Goal: Information Seeking & Learning: Learn about a topic

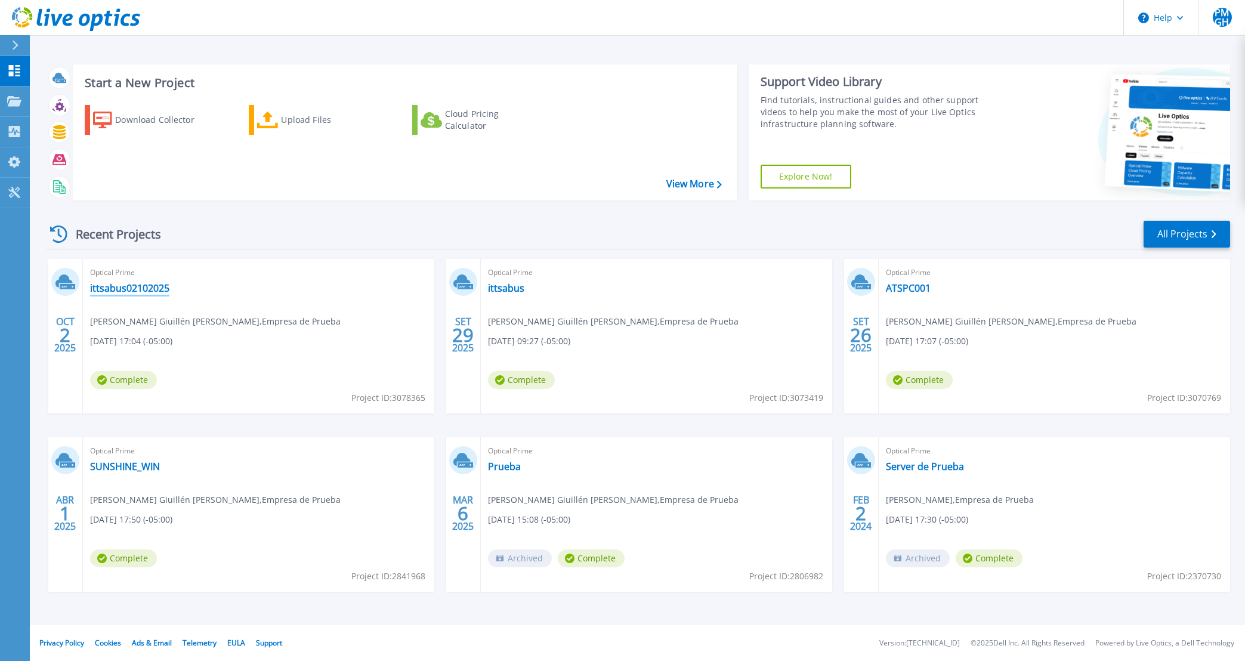
click at [169, 289] on link "ittsabus02102025" at bounding box center [129, 288] width 79 height 12
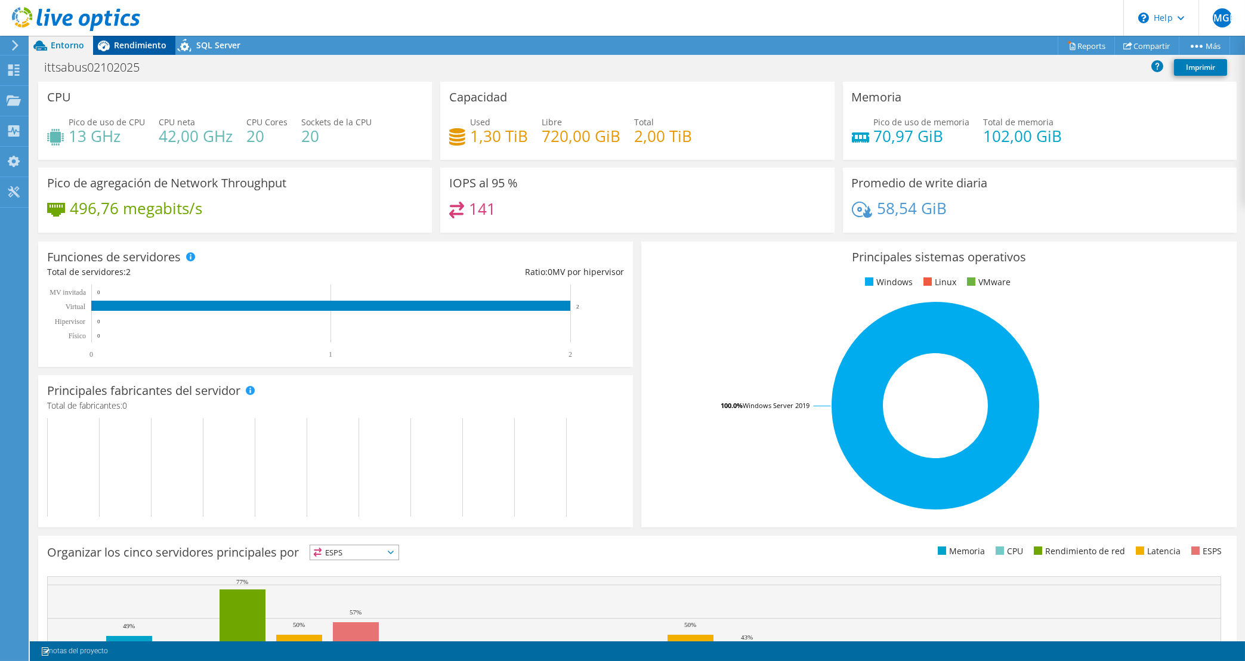
click at [146, 51] on div "Rendimiento" at bounding box center [134, 45] width 82 height 19
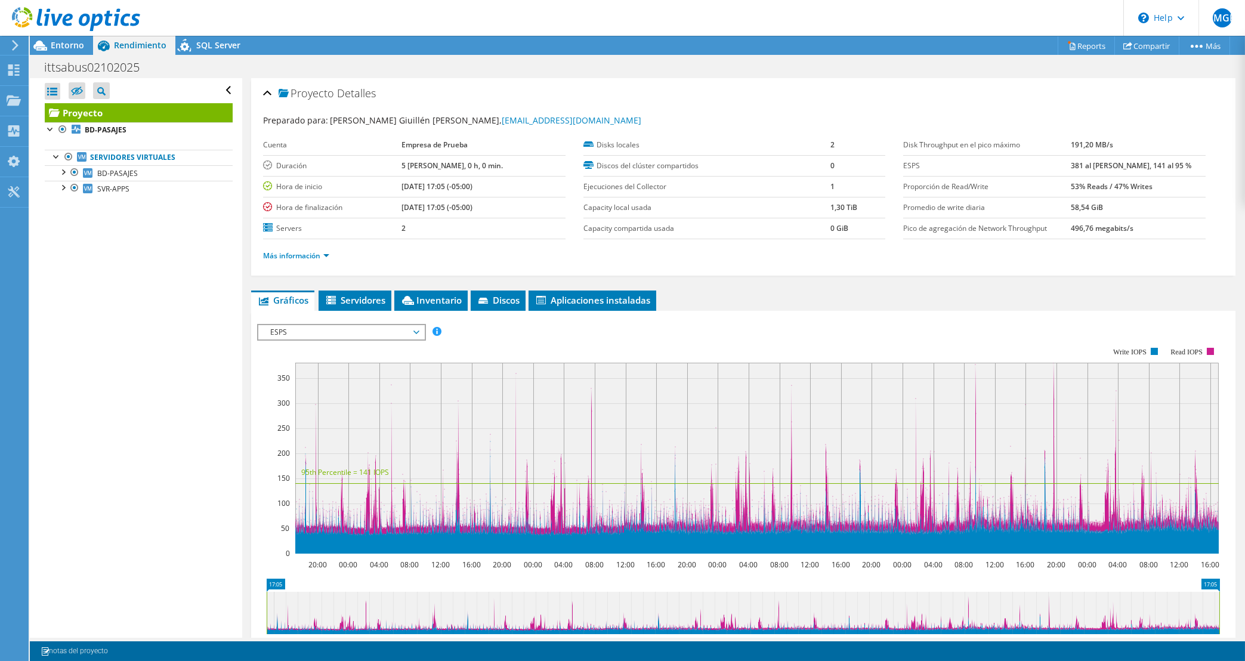
click at [562, 258] on ul "Más información" at bounding box center [743, 254] width 961 height 16
click at [161, 177] on link "BD-PASAJES" at bounding box center [139, 173] width 188 height 16
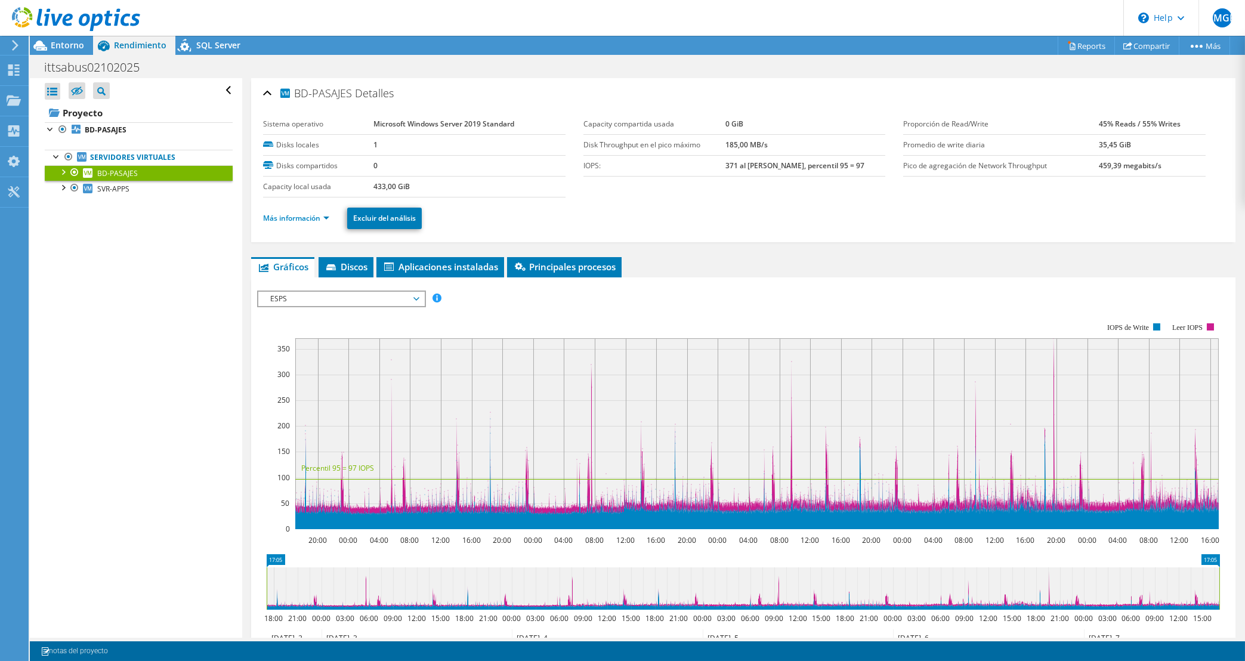
scroll to position [150, 0]
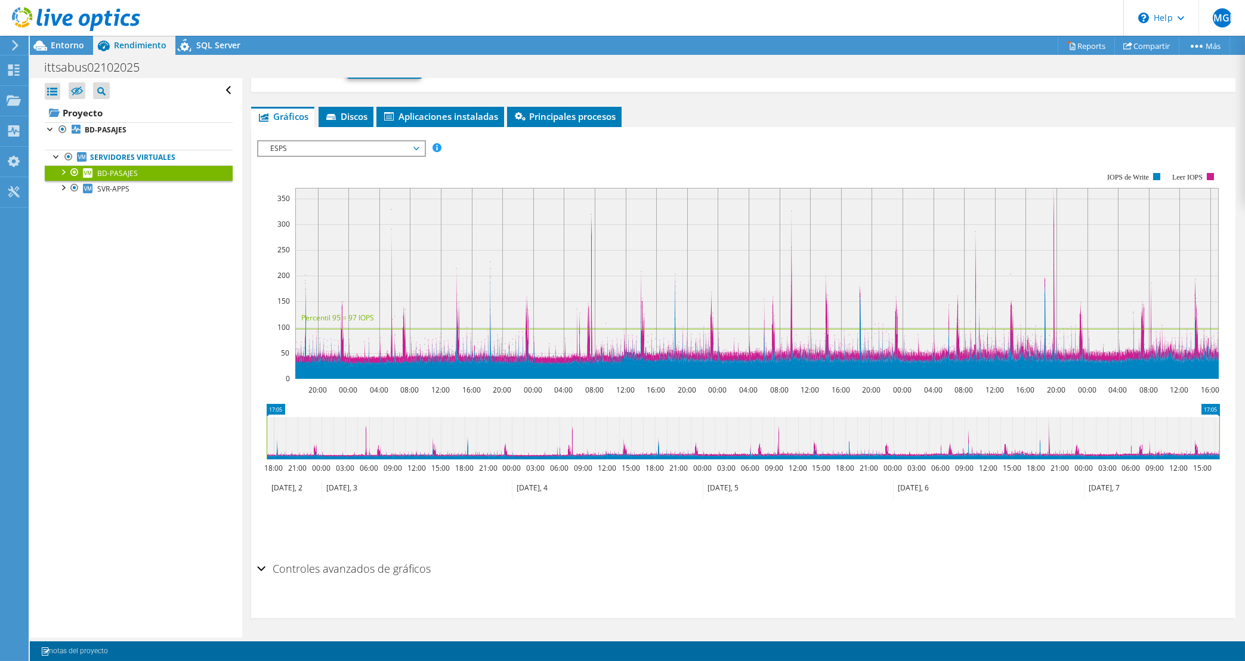
click at [368, 151] on span "ESPS" at bounding box center [340, 148] width 153 height 14
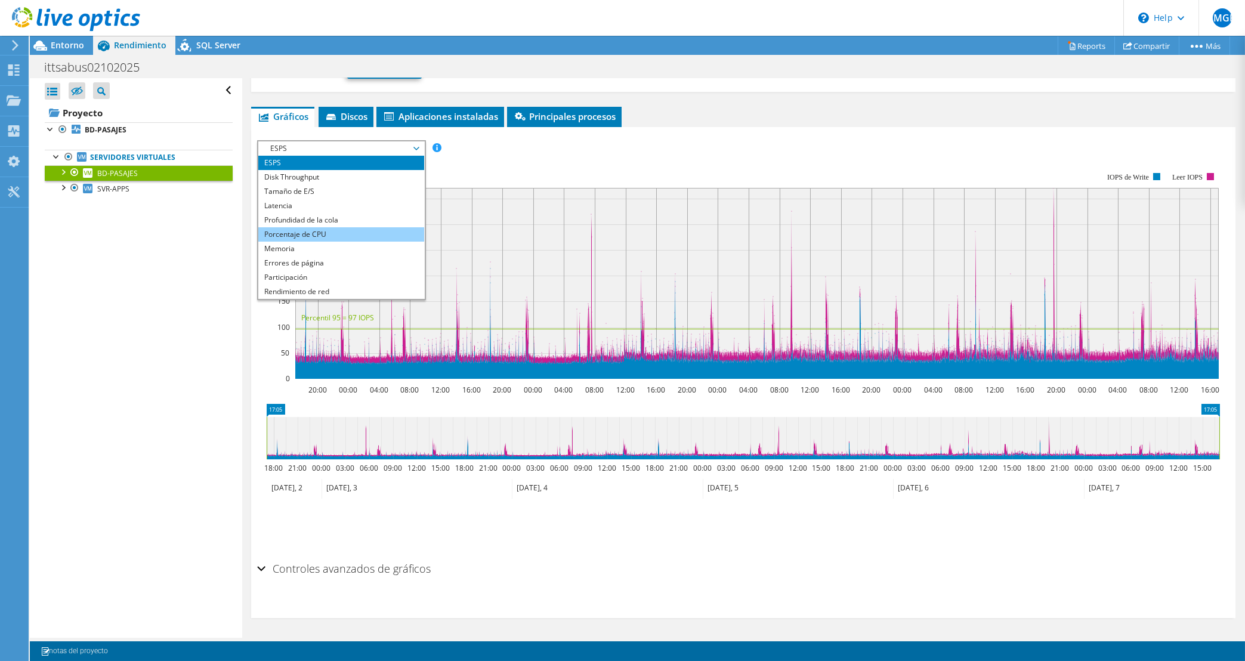
click at [354, 230] on li "Porcentaje de CPU" at bounding box center [340, 234] width 165 height 14
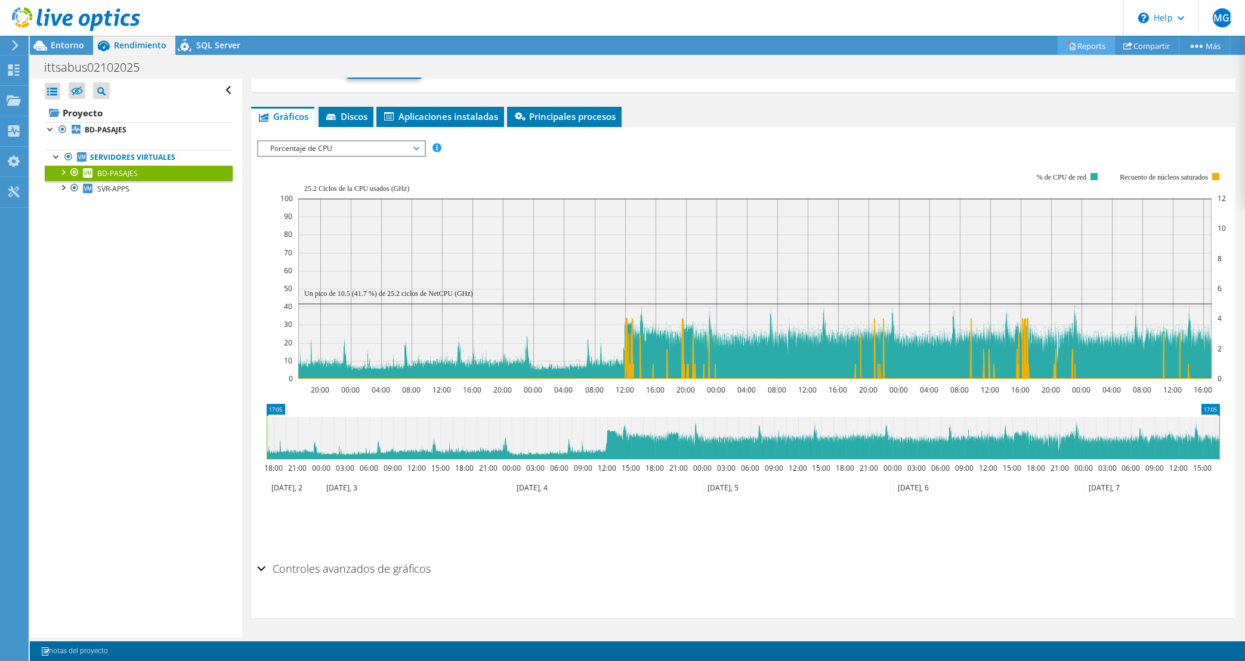
click at [1086, 46] on link "Reports" at bounding box center [1086, 45] width 57 height 18
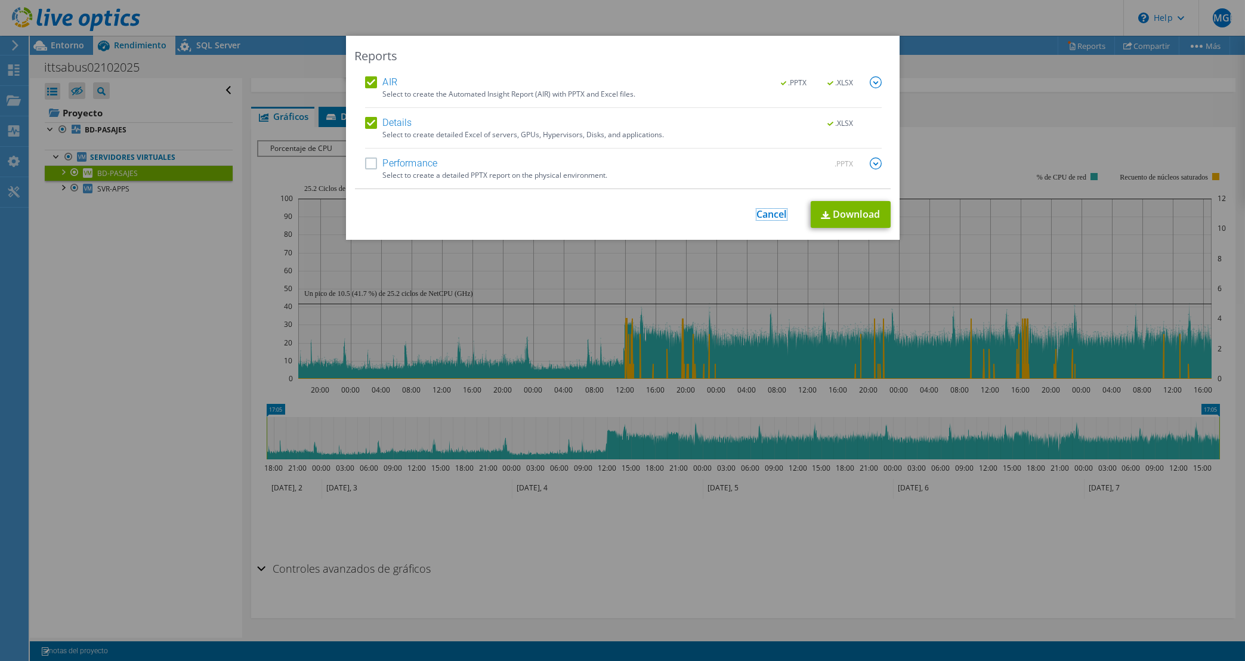
drag, startPoint x: 773, startPoint y: 218, endPoint x: 855, endPoint y: 177, distance: 91.8
click at [773, 218] on link "Cancel" at bounding box center [772, 214] width 30 height 11
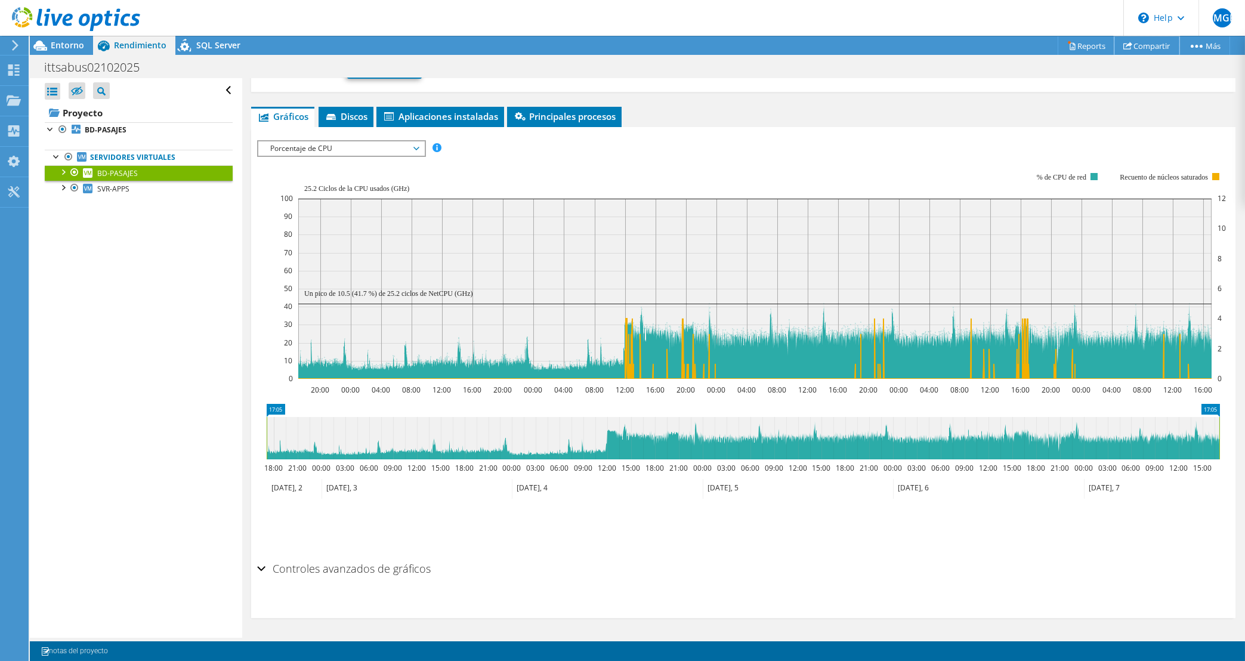
click at [1154, 50] on link "Compartir" at bounding box center [1147, 45] width 65 height 18
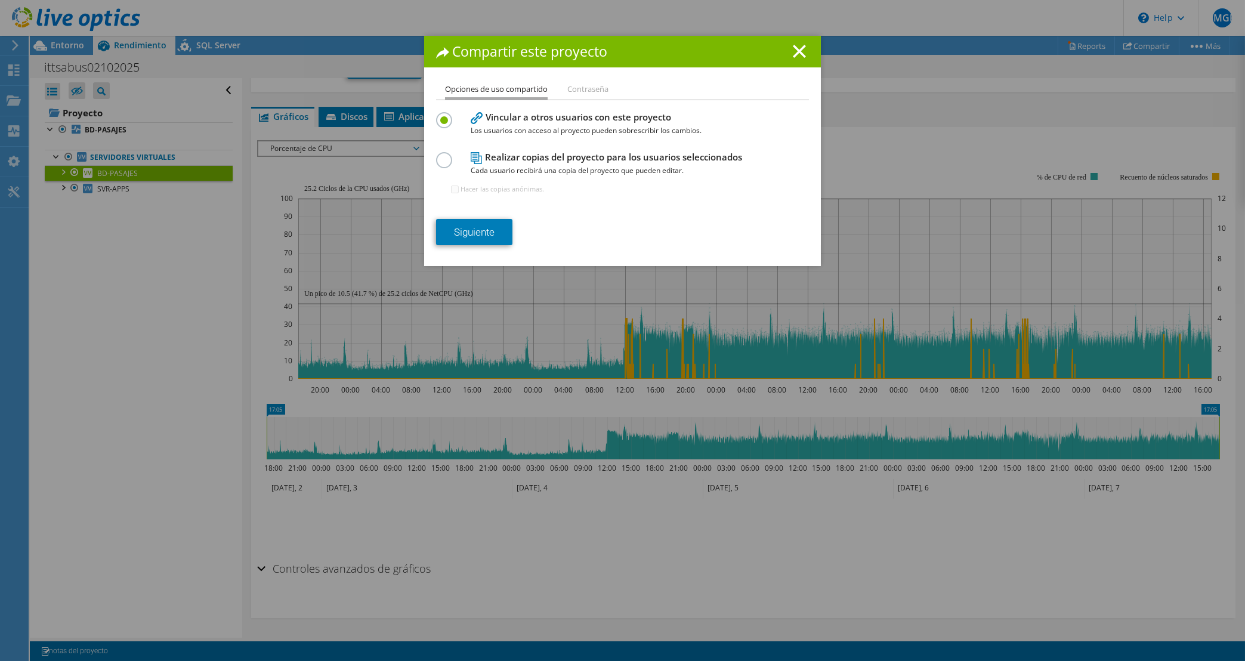
click at [597, 95] on li "Contraseña" at bounding box center [588, 89] width 41 height 15
click at [792, 51] on h1 "Compartir este proyecto" at bounding box center [622, 52] width 373 height 14
click at [793, 51] on h1 "Compartir este proyecto" at bounding box center [622, 52] width 373 height 14
click at [805, 55] on icon at bounding box center [799, 51] width 13 height 13
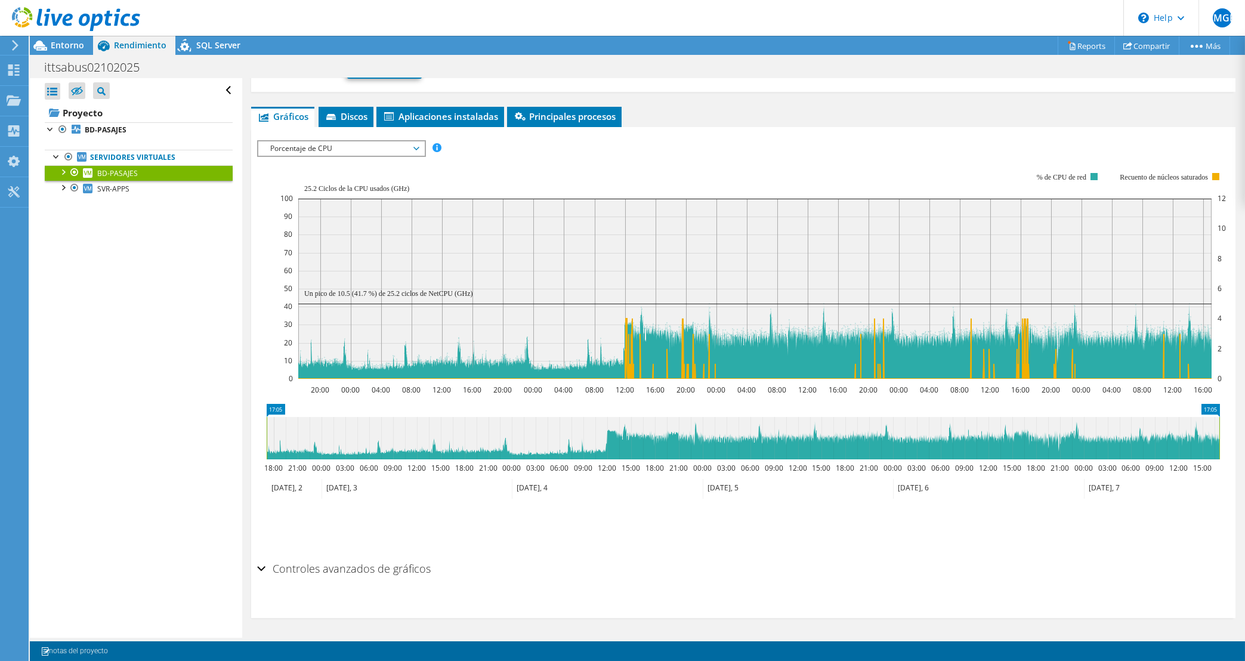
click at [666, 452] on icon at bounding box center [743, 438] width 953 height 42
drag, startPoint x: 622, startPoint y: 451, endPoint x: 612, endPoint y: 451, distance: 10.1
click at [613, 451] on icon at bounding box center [743, 438] width 953 height 42
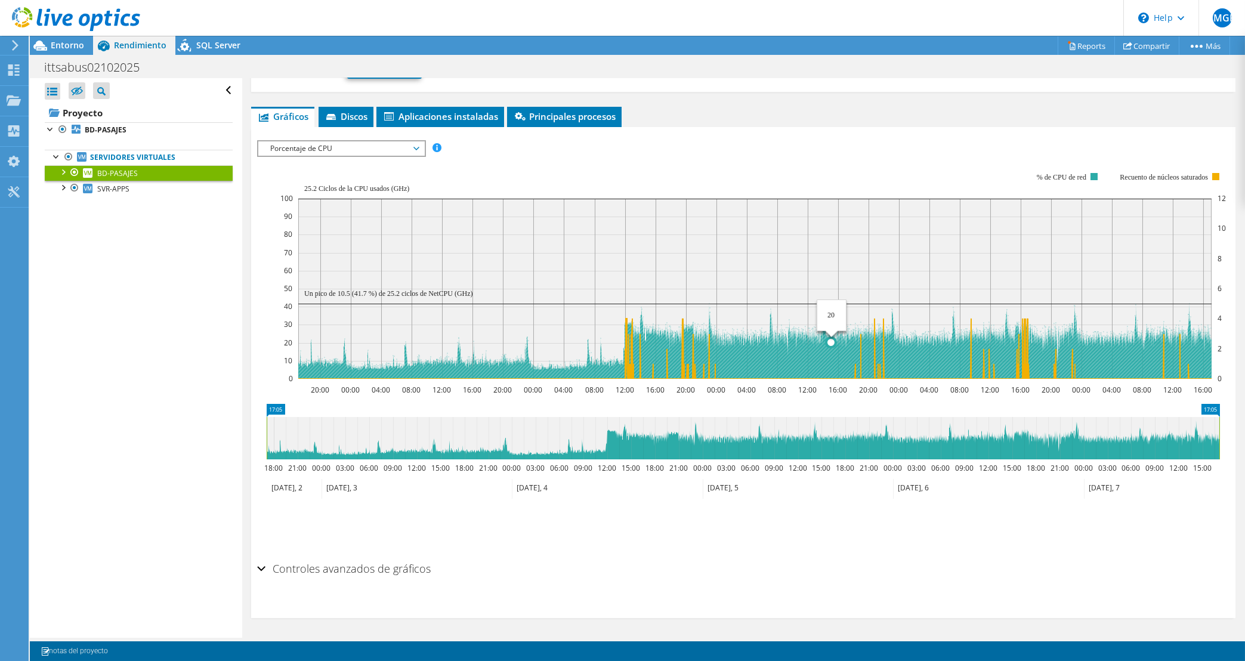
drag, startPoint x: 525, startPoint y: 315, endPoint x: 834, endPoint y: 344, distance: 309.9
click at [834, 344] on icon "20:00 00:00 04:00 08:00 12:00 16:00 20:00 00:00 04:00 08:00 12:00 16:00 20:00 0…" at bounding box center [743, 275] width 972 height 239
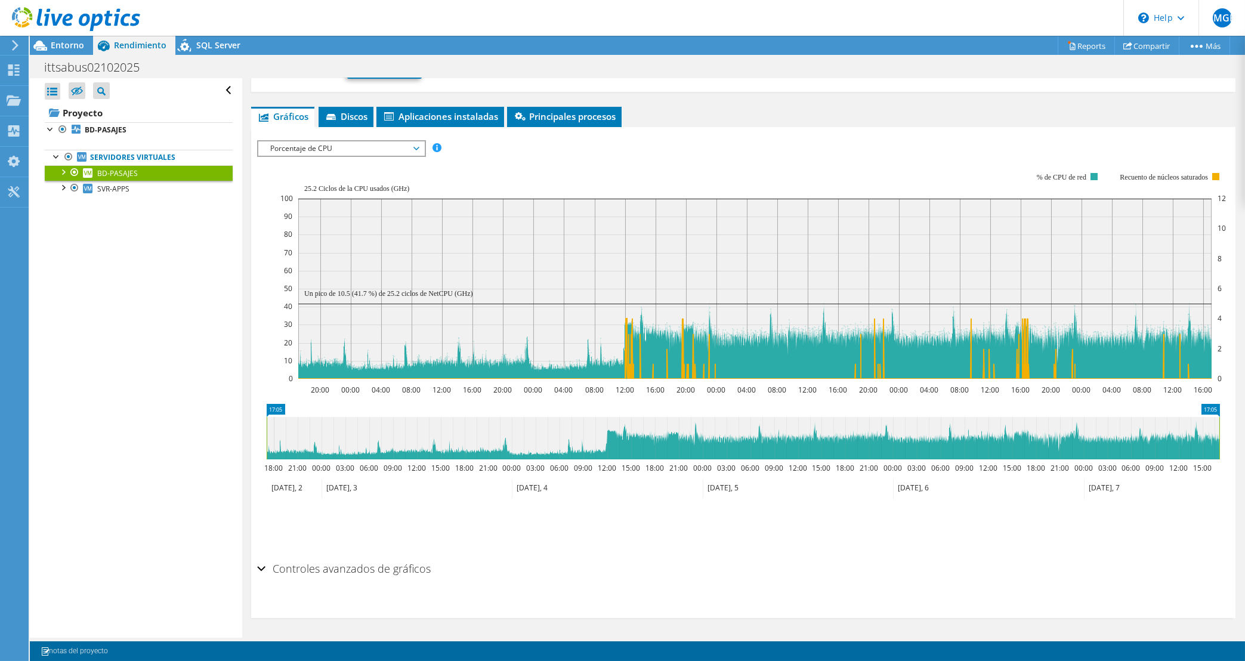
click at [352, 150] on span "Porcentaje de CPU" at bounding box center [340, 148] width 153 height 14
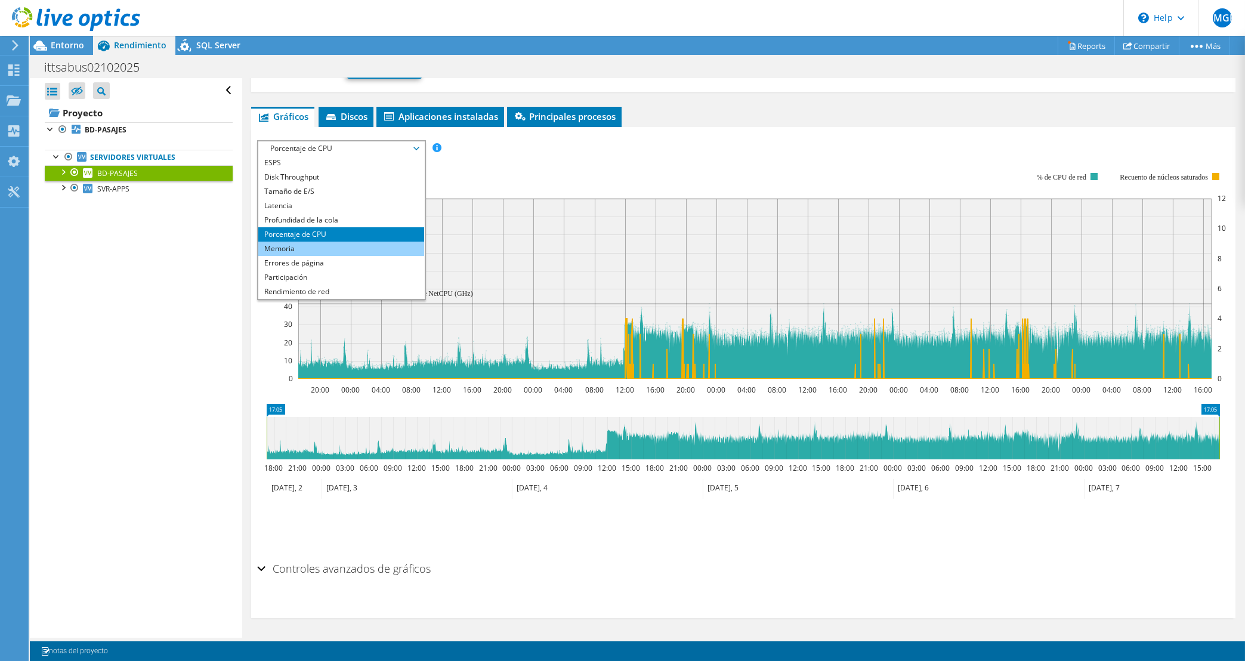
click at [335, 252] on li "Memoria" at bounding box center [340, 249] width 165 height 14
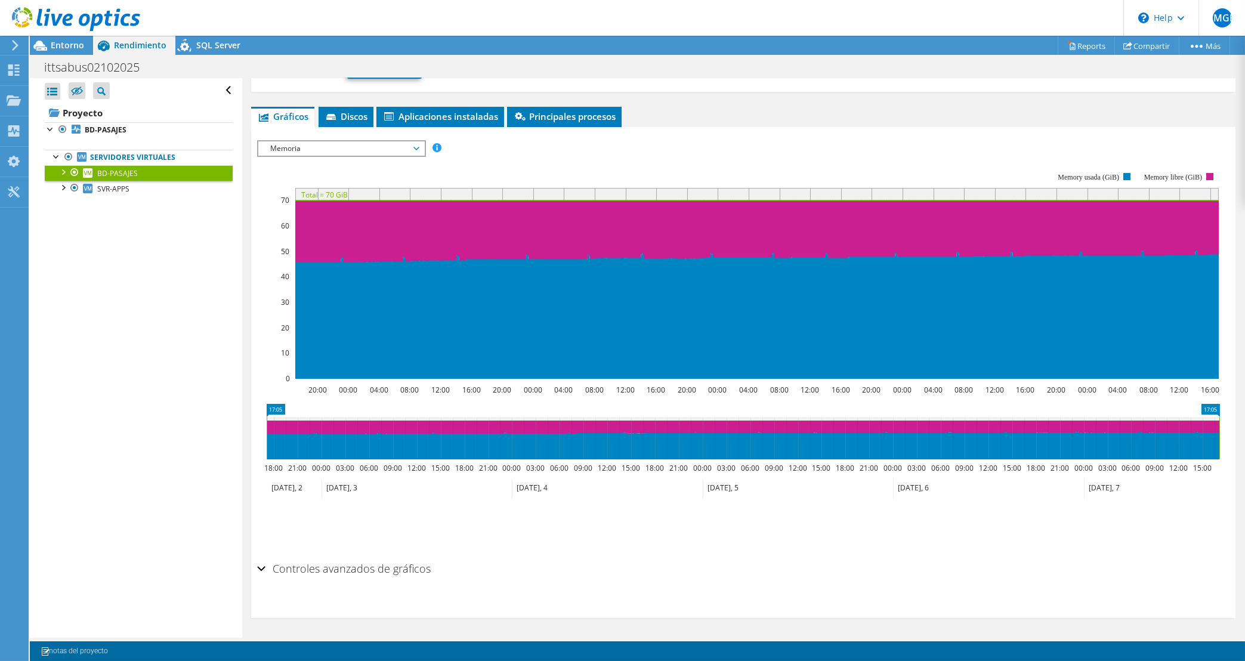
scroll to position [75, 0]
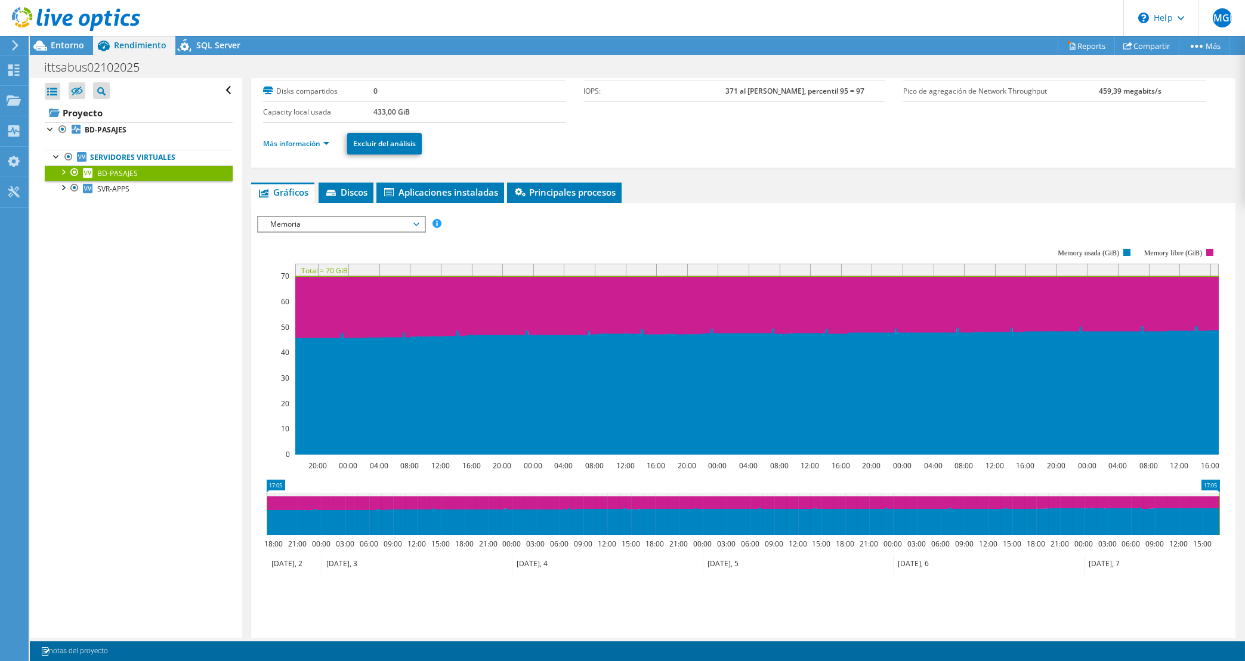
click at [404, 229] on span "Memoria" at bounding box center [340, 224] width 153 height 14
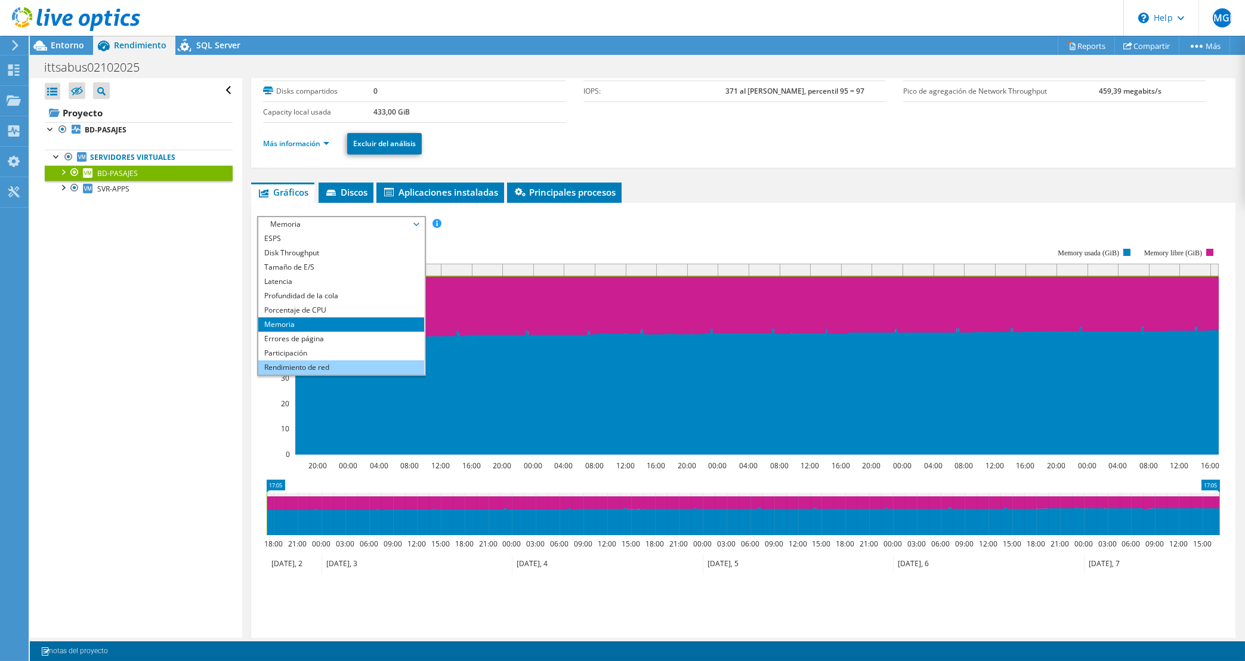
click at [335, 366] on li "Rendimiento de red" at bounding box center [340, 367] width 165 height 14
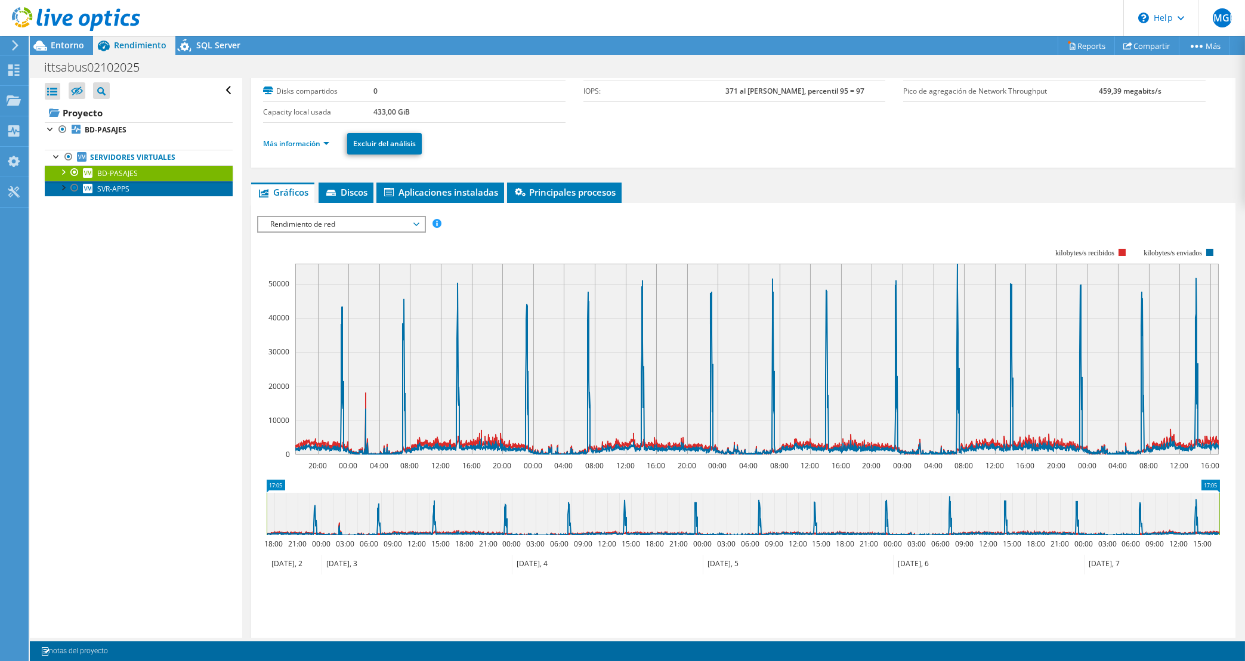
click at [158, 192] on link "SVR-APPS" at bounding box center [139, 189] width 188 height 16
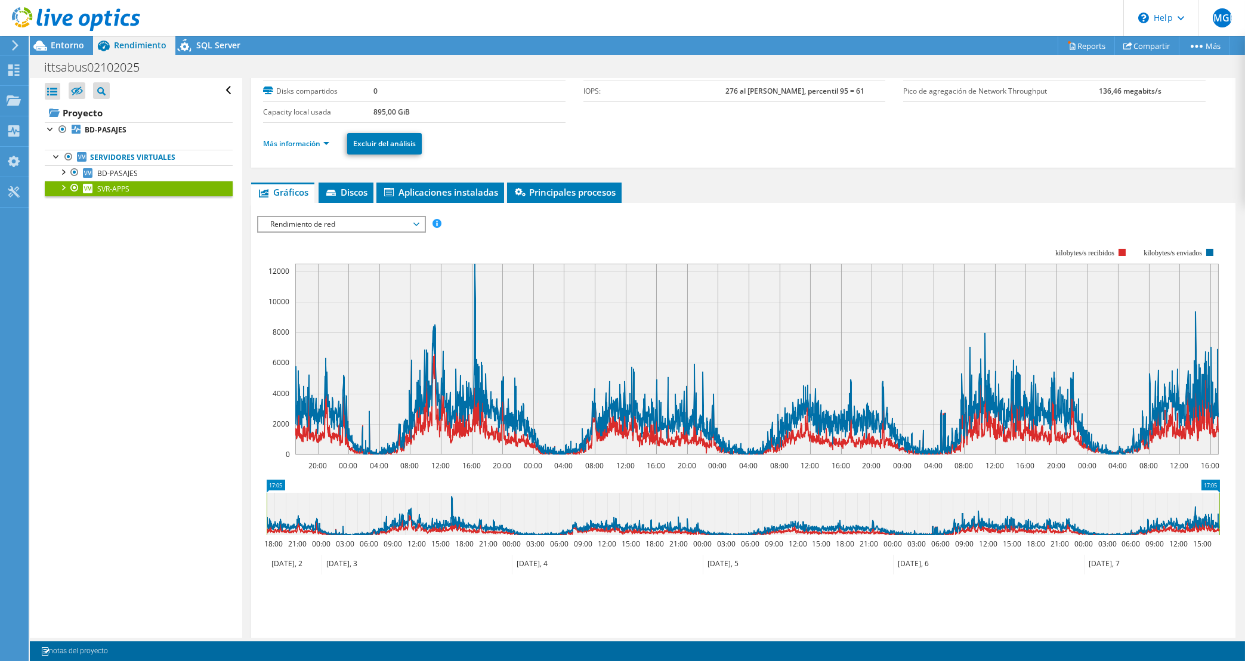
click at [375, 219] on span "Rendimiento de red" at bounding box center [340, 224] width 153 height 14
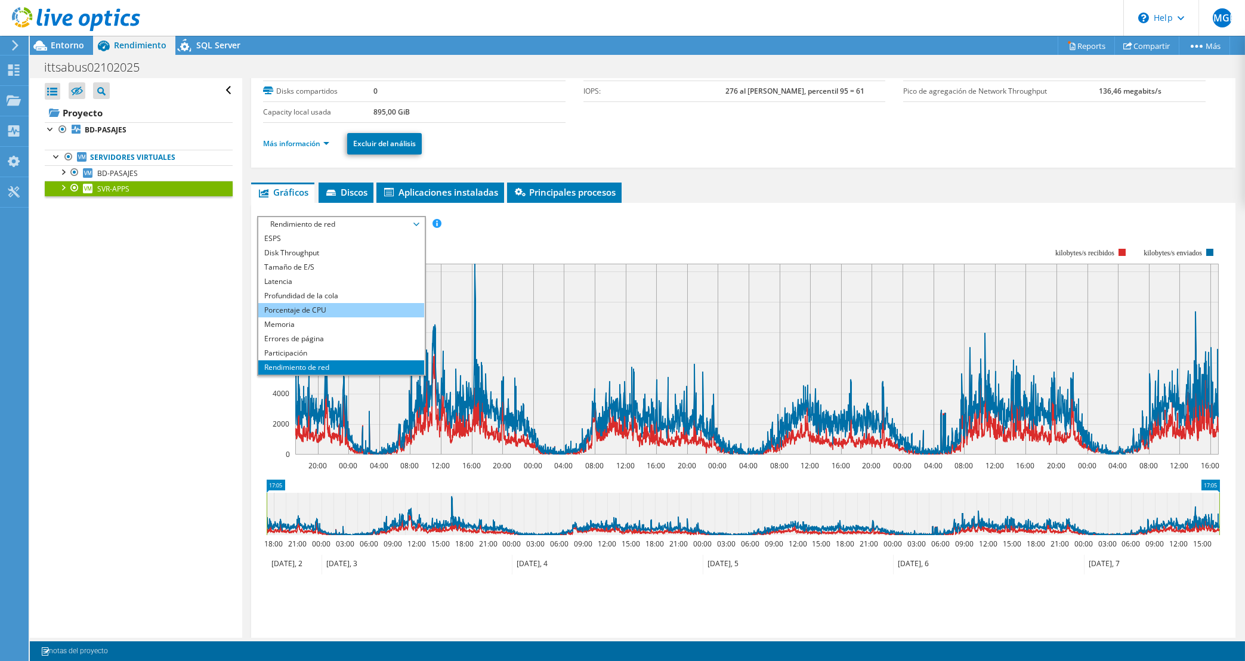
click at [329, 311] on li "Porcentaje de CPU" at bounding box center [340, 310] width 165 height 14
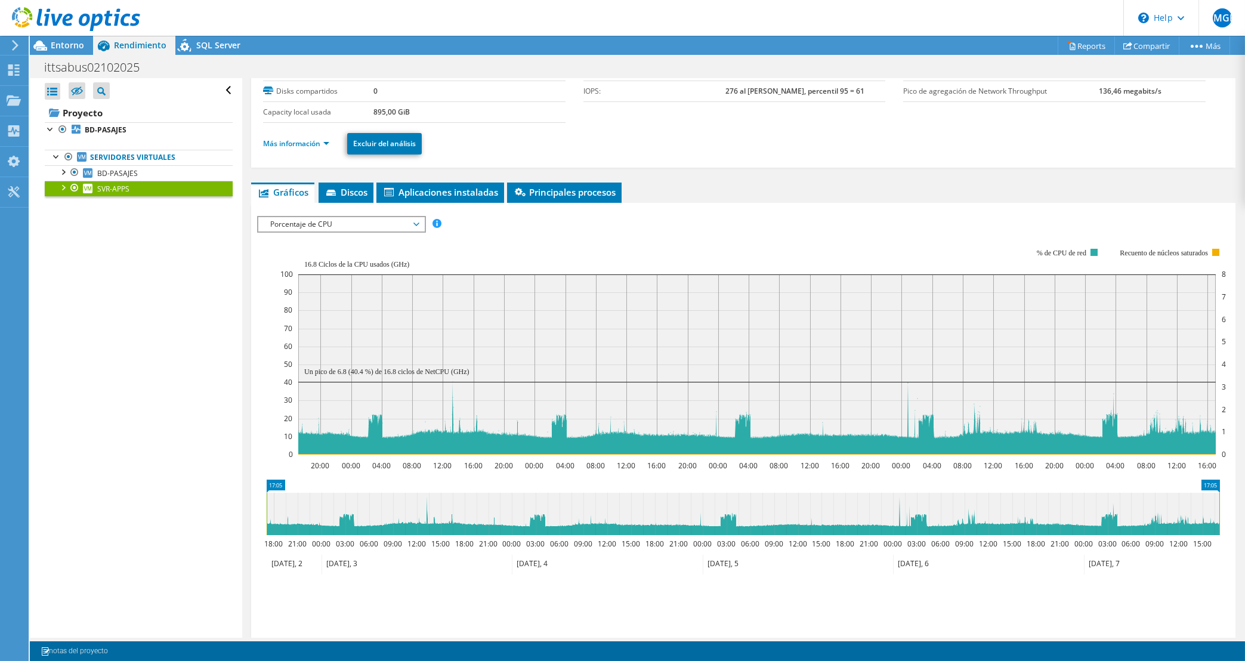
click at [319, 226] on span "Porcentaje de CPU" at bounding box center [340, 224] width 153 height 14
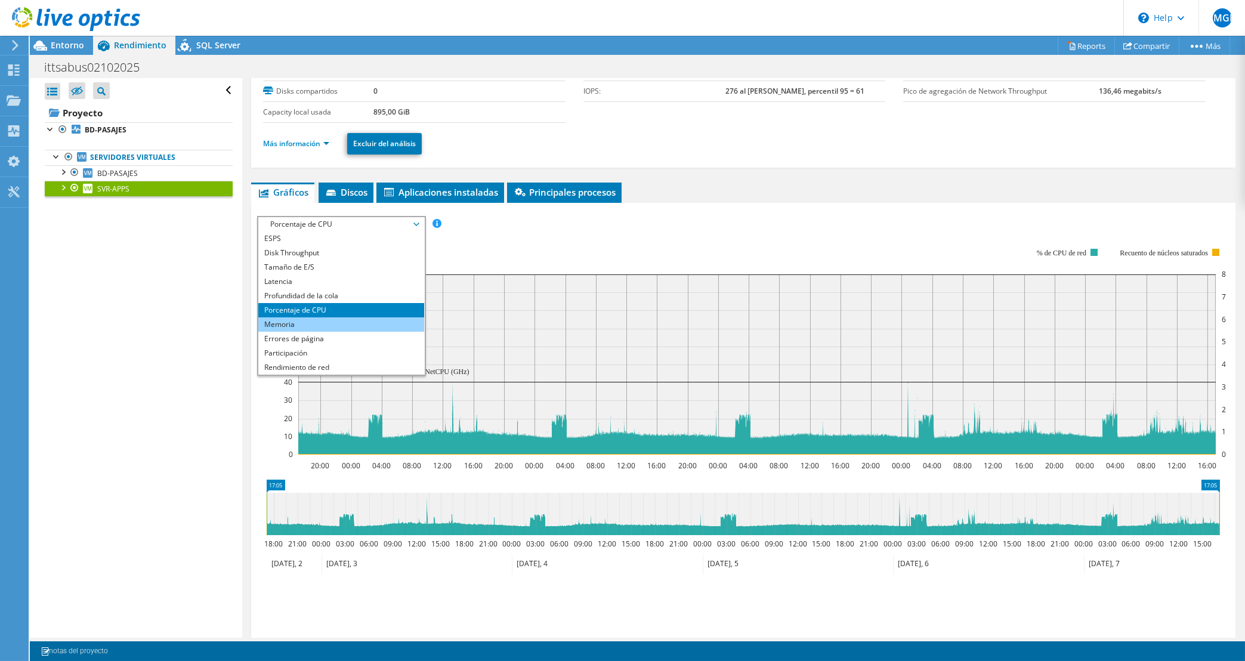
click at [336, 325] on li "Memoria" at bounding box center [340, 324] width 165 height 14
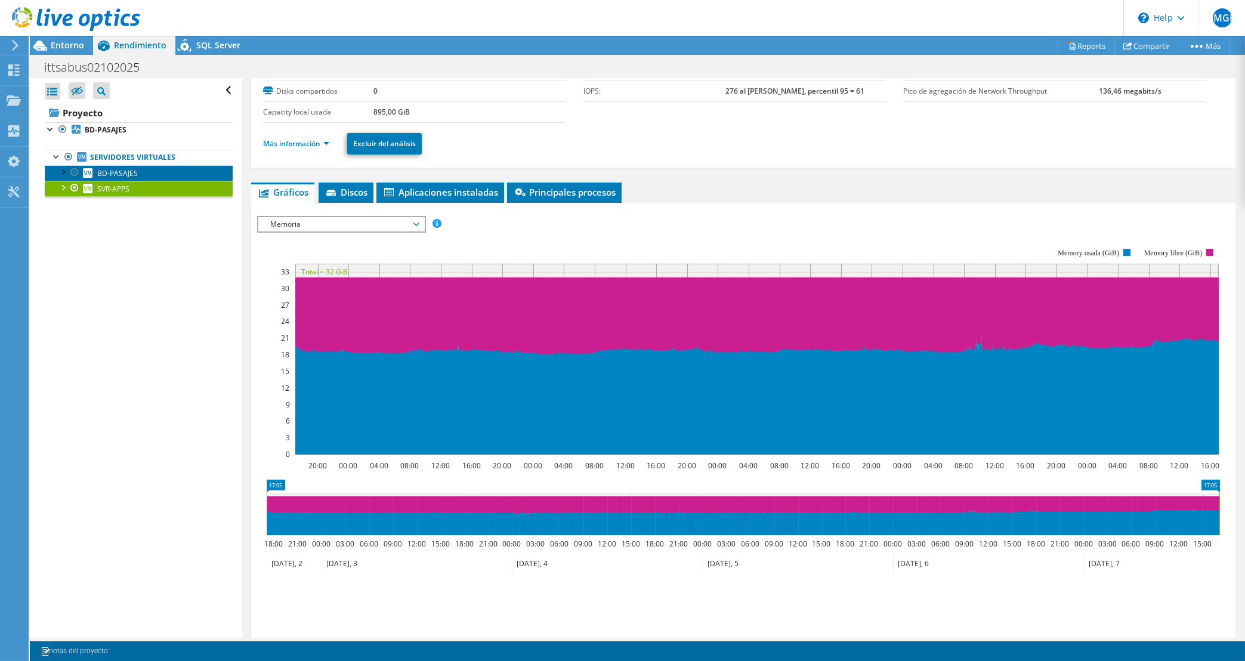
click at [164, 179] on link "BD-PASAJES" at bounding box center [139, 173] width 188 height 16
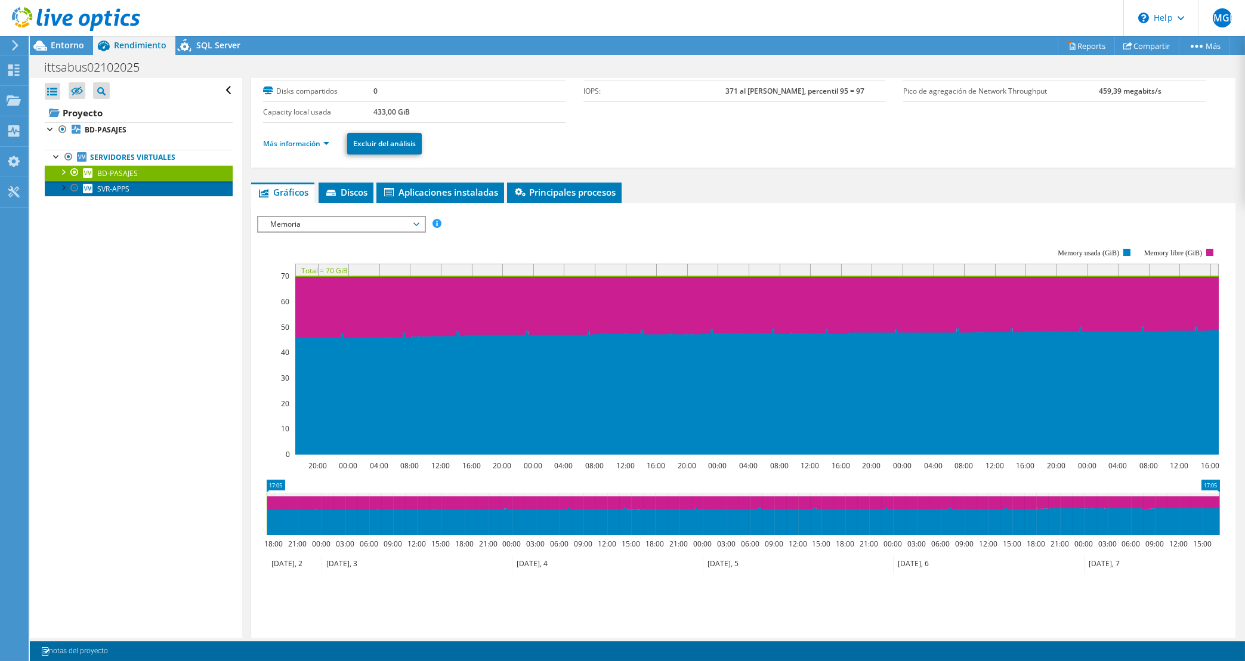
click at [175, 189] on link "SVR-APPS" at bounding box center [139, 189] width 188 height 16
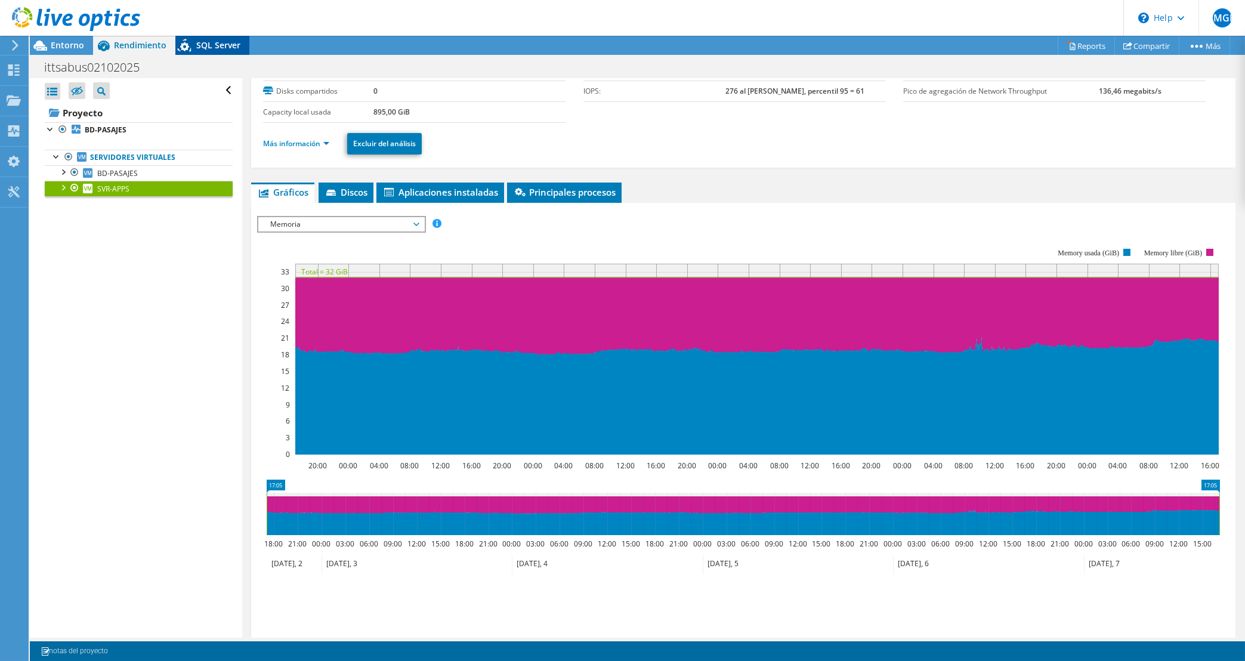
click at [209, 47] on span "SQL Server" at bounding box center [218, 44] width 44 height 11
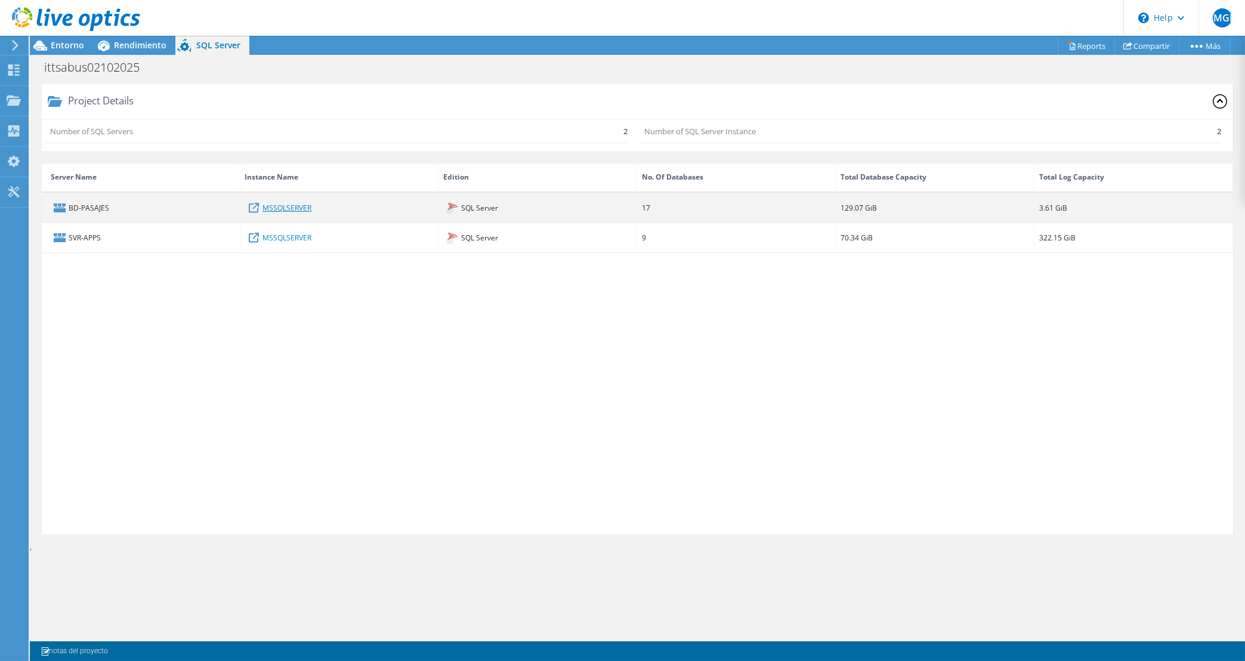
click at [276, 212] on link "MSSQLSERVER" at bounding box center [287, 207] width 49 height 13
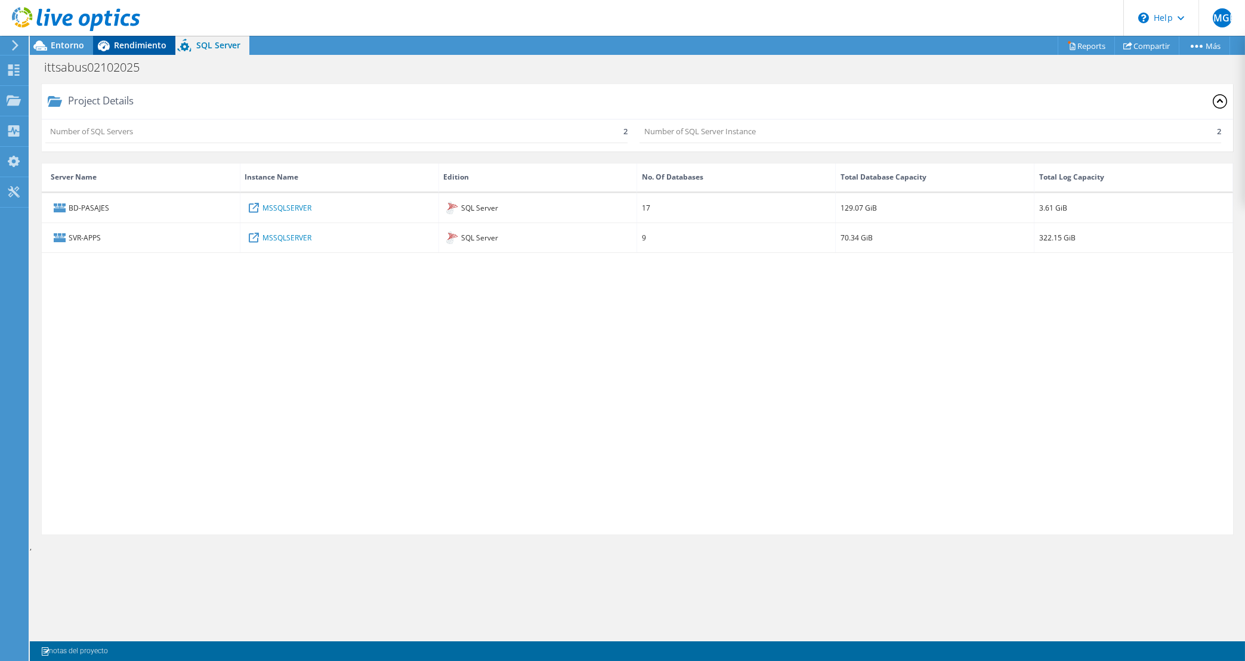
click at [132, 42] on span "Rendimiento" at bounding box center [140, 44] width 53 height 11
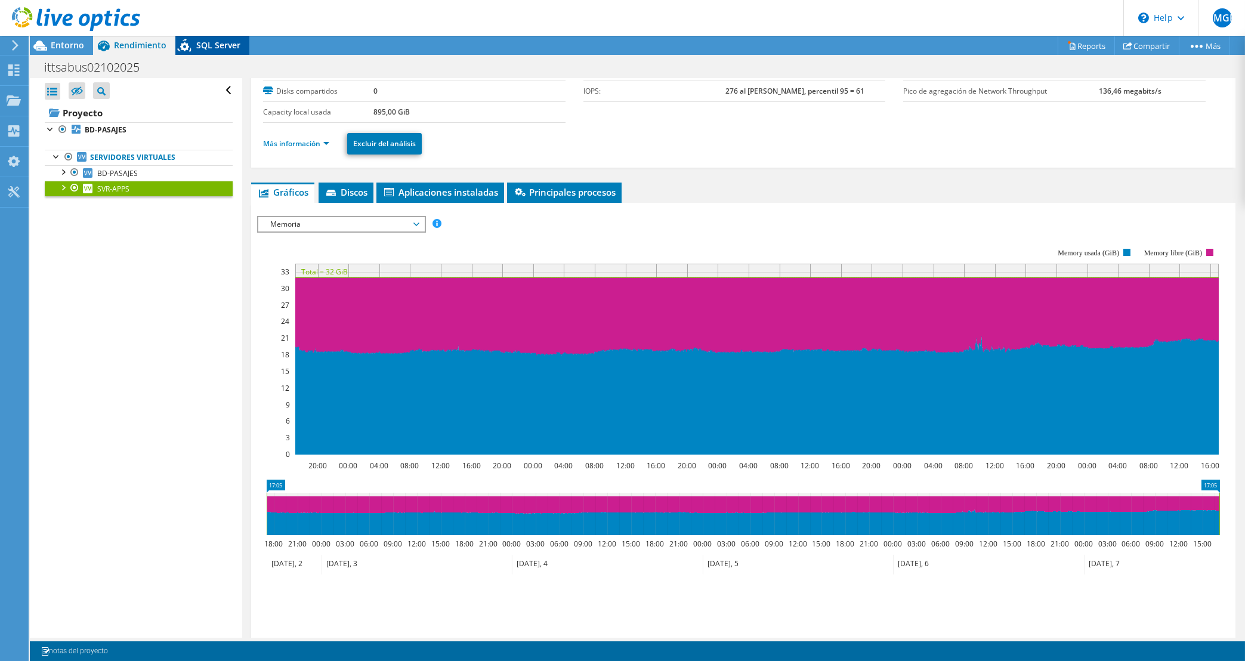
click at [227, 47] on span "SQL Server" at bounding box center [218, 44] width 44 height 11
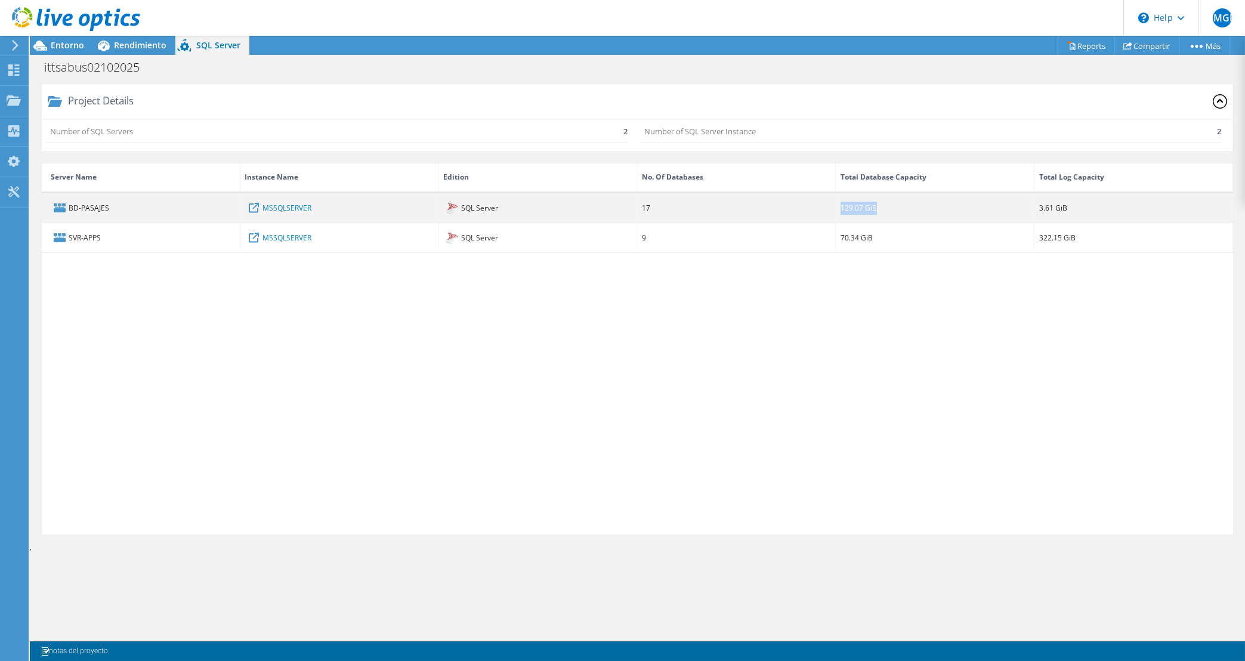
drag, startPoint x: 841, startPoint y: 205, endPoint x: 889, endPoint y: 205, distance: 47.7
click at [877, 205] on div "129.07 GiB" at bounding box center [859, 207] width 36 height 13
drag, startPoint x: 1069, startPoint y: 211, endPoint x: 1020, endPoint y: 209, distance: 49.6
click at [1035, 209] on div "3.61 GiB" at bounding box center [1134, 207] width 199 height 29
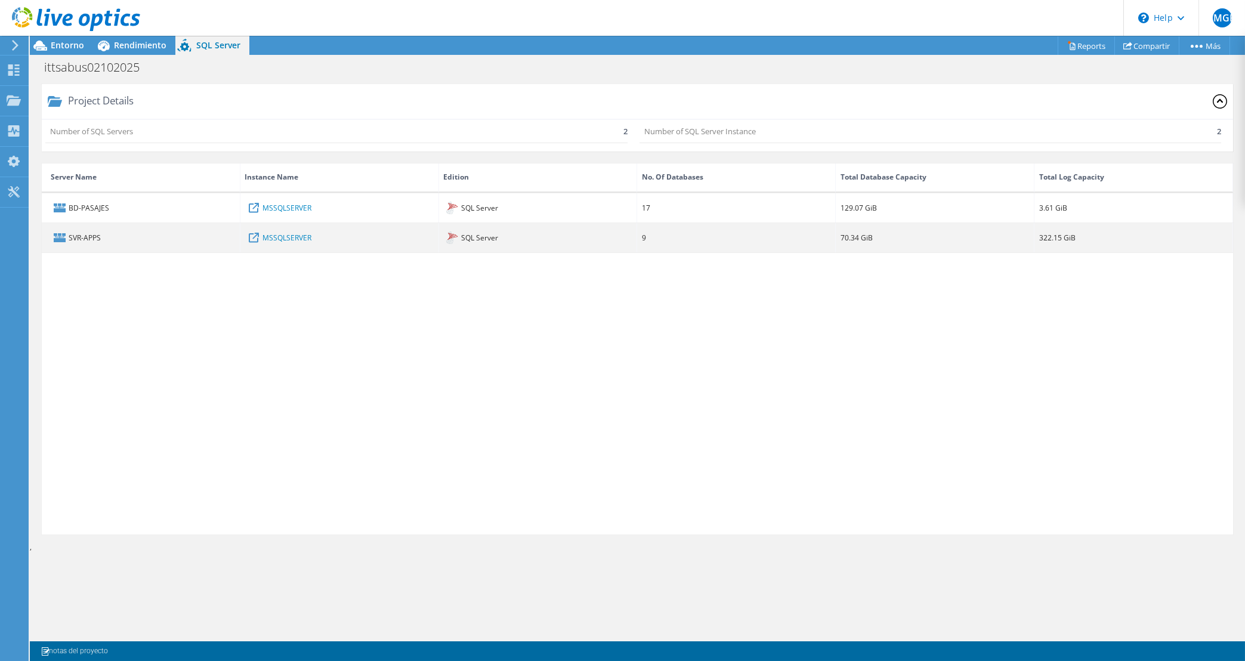
click at [1072, 239] on div "322.15 GiB" at bounding box center [1058, 237] width 36 height 13
click at [286, 236] on link "MSSQLSERVER" at bounding box center [287, 237] width 49 height 13
click at [81, 232] on div "SVR-APPS" at bounding box center [141, 237] width 199 height 29
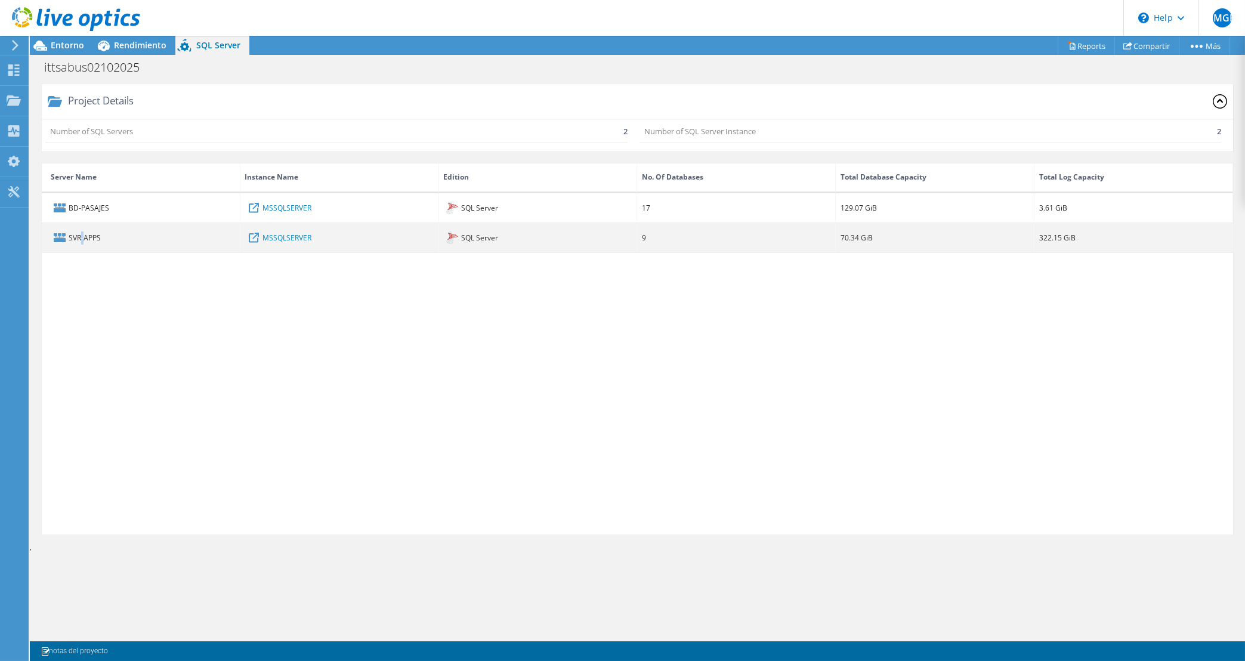
click at [81, 232] on div "SVR-APPS" at bounding box center [141, 237] width 199 height 29
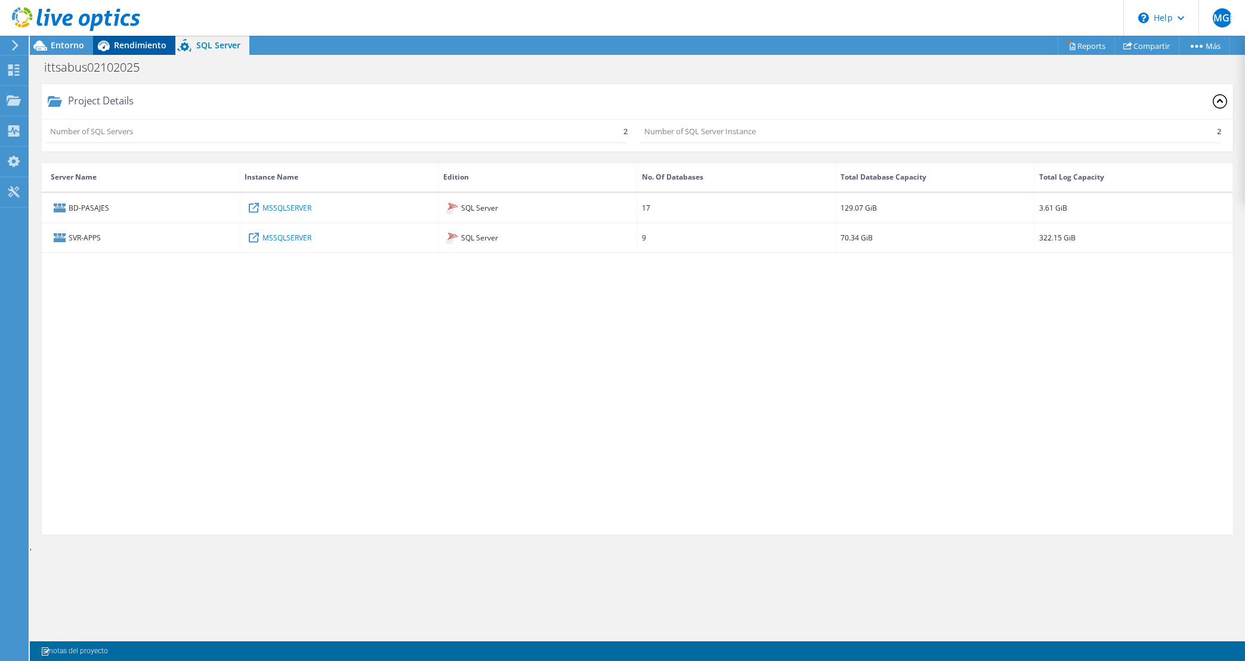
click at [146, 51] on span "Rendimiento" at bounding box center [140, 44] width 53 height 11
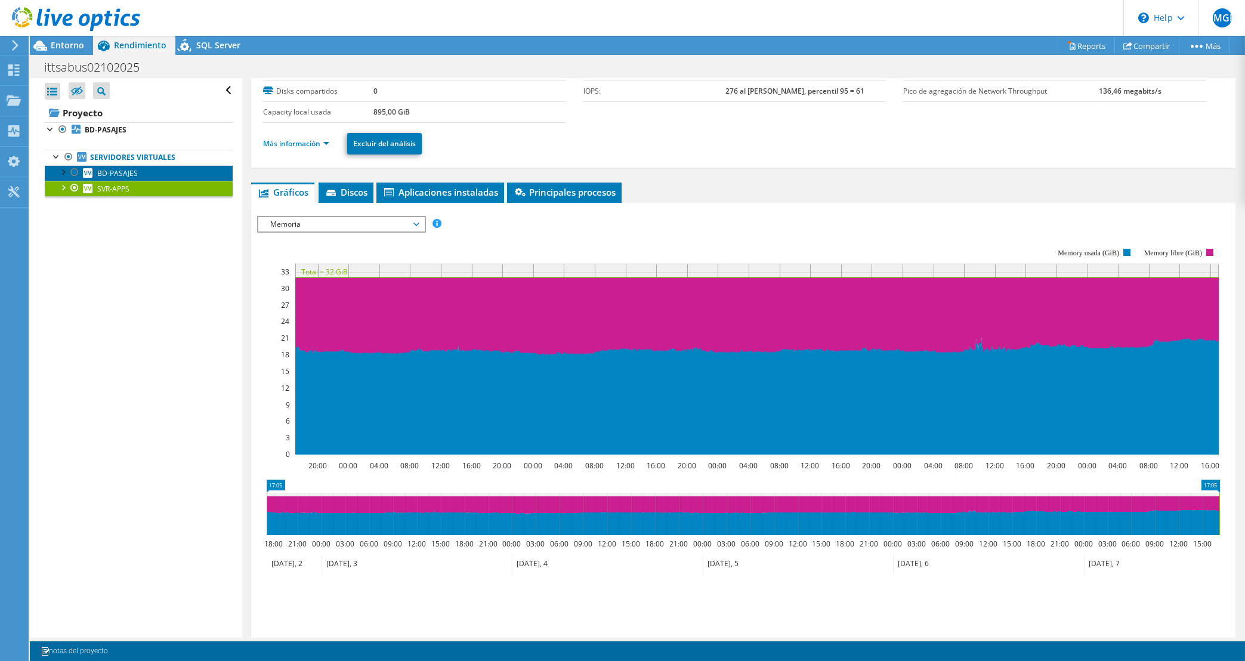
click at [152, 175] on link "BD-PASAJES" at bounding box center [139, 173] width 188 height 16
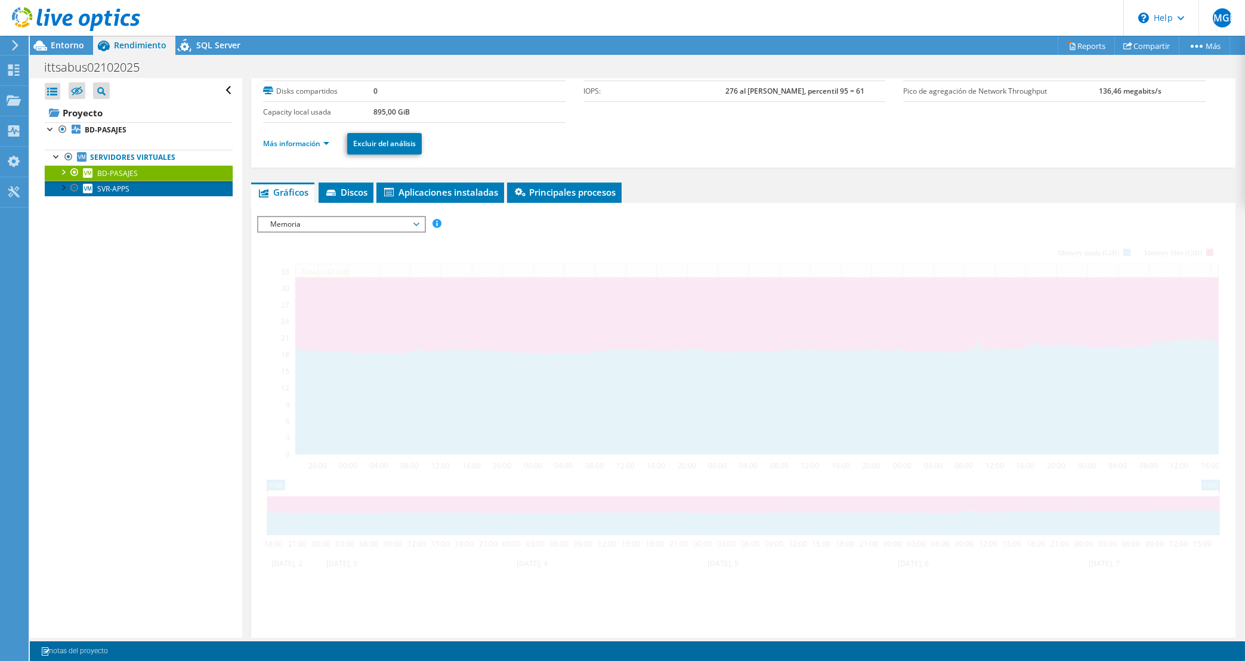
click at [146, 190] on link "SVR-APPS" at bounding box center [139, 189] width 188 height 16
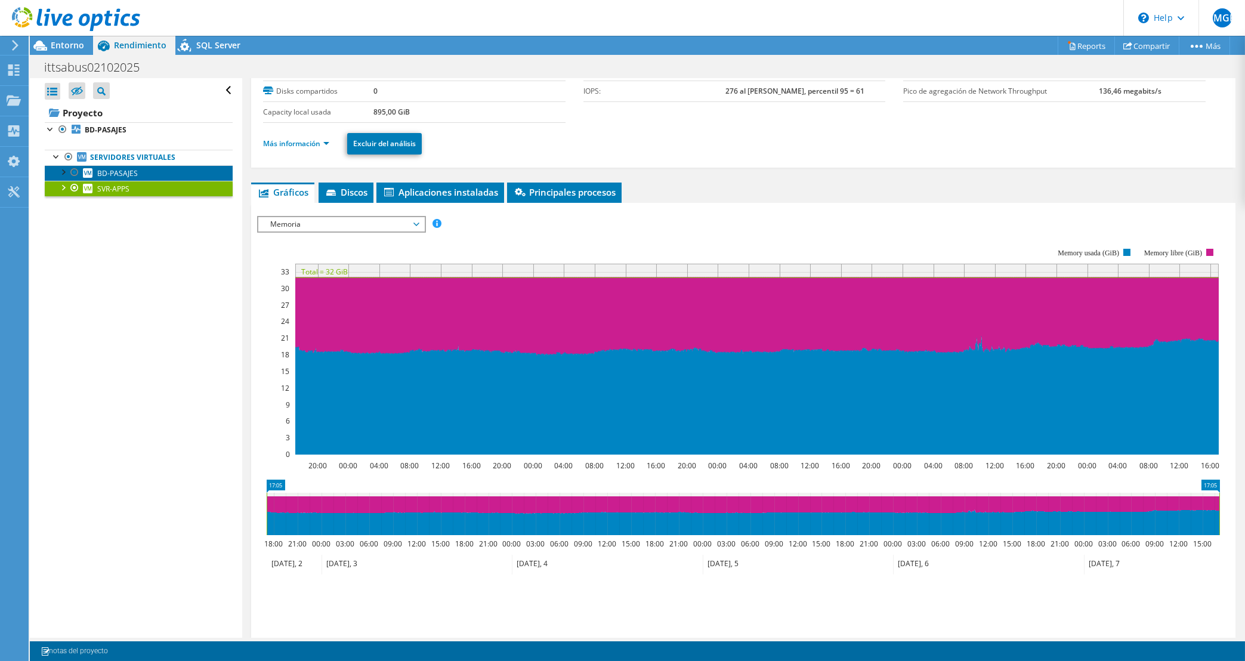
click at [151, 172] on link "BD-PASAJES" at bounding box center [139, 173] width 188 height 16
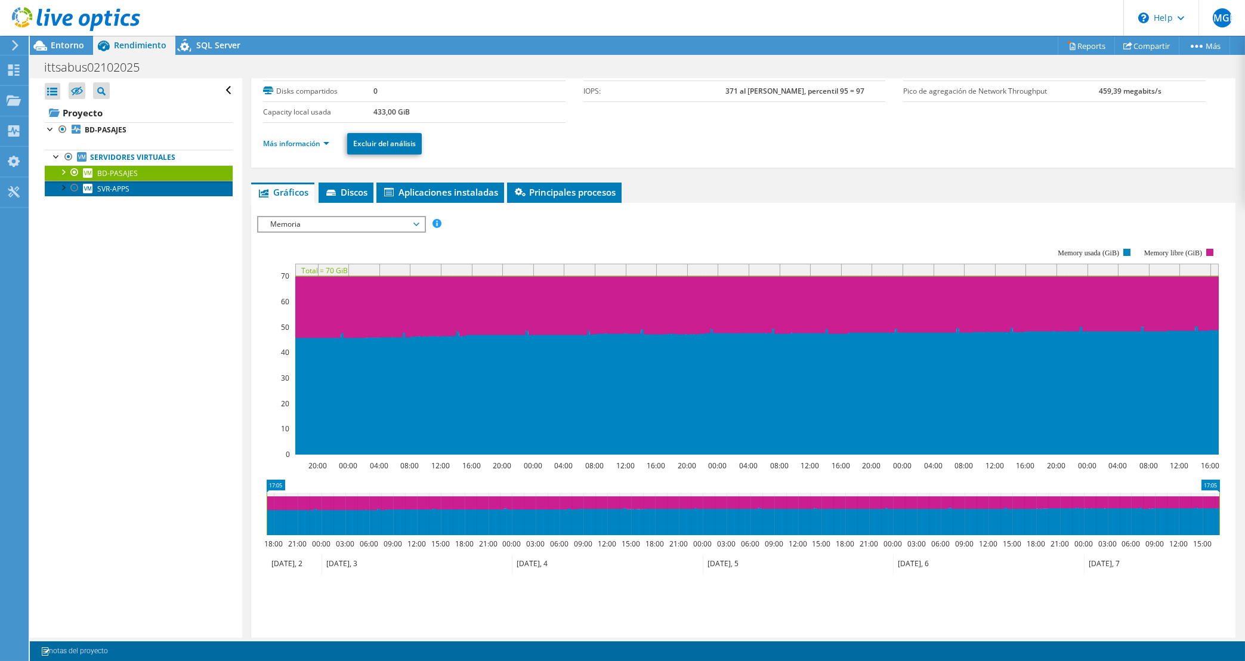
click at [124, 186] on span "SVR-APPS" at bounding box center [113, 189] width 32 height 10
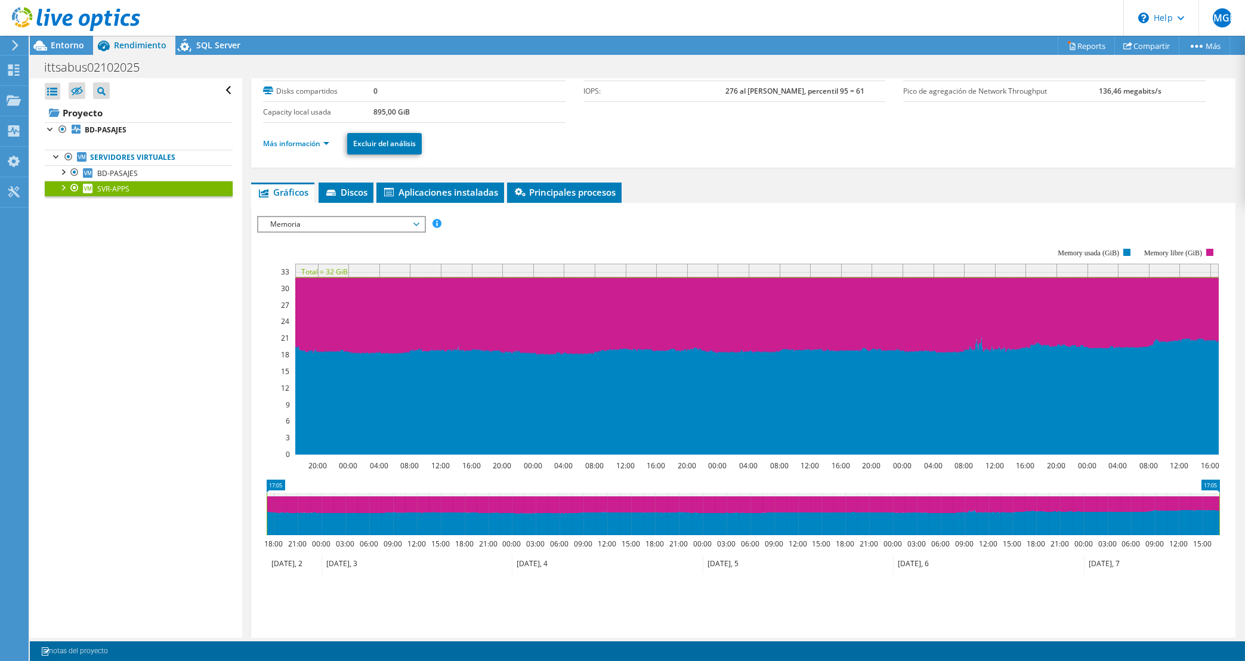
click at [335, 195] on icon at bounding box center [331, 193] width 10 height 6
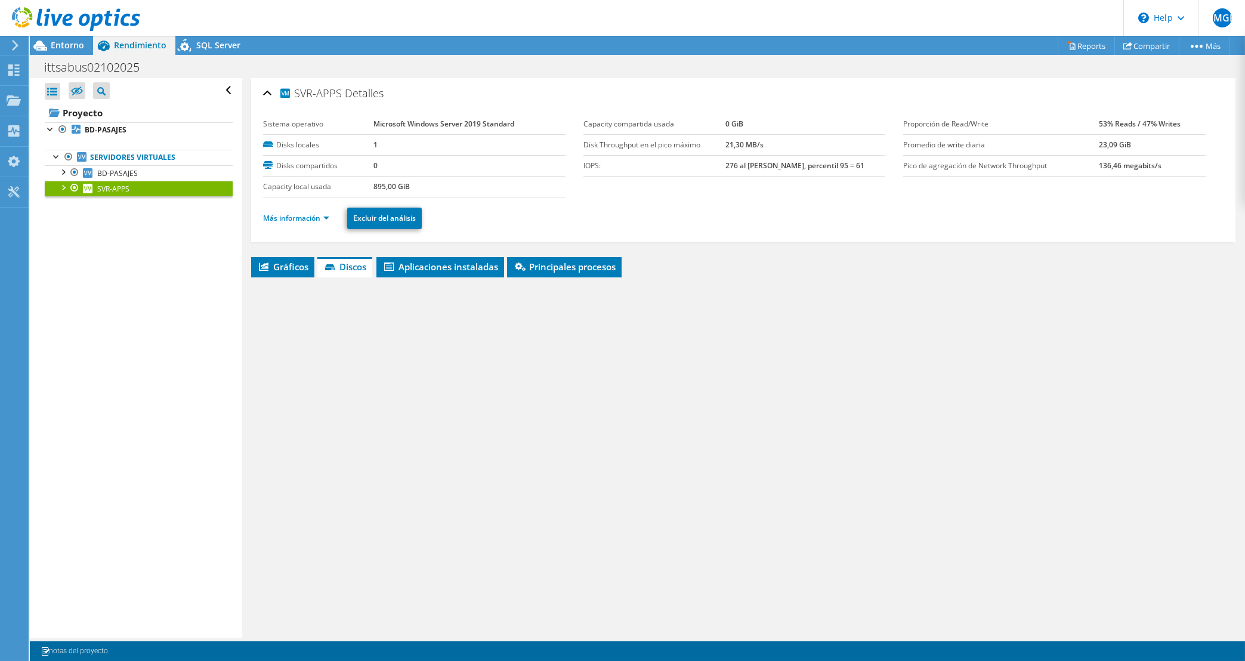
scroll to position [0, 0]
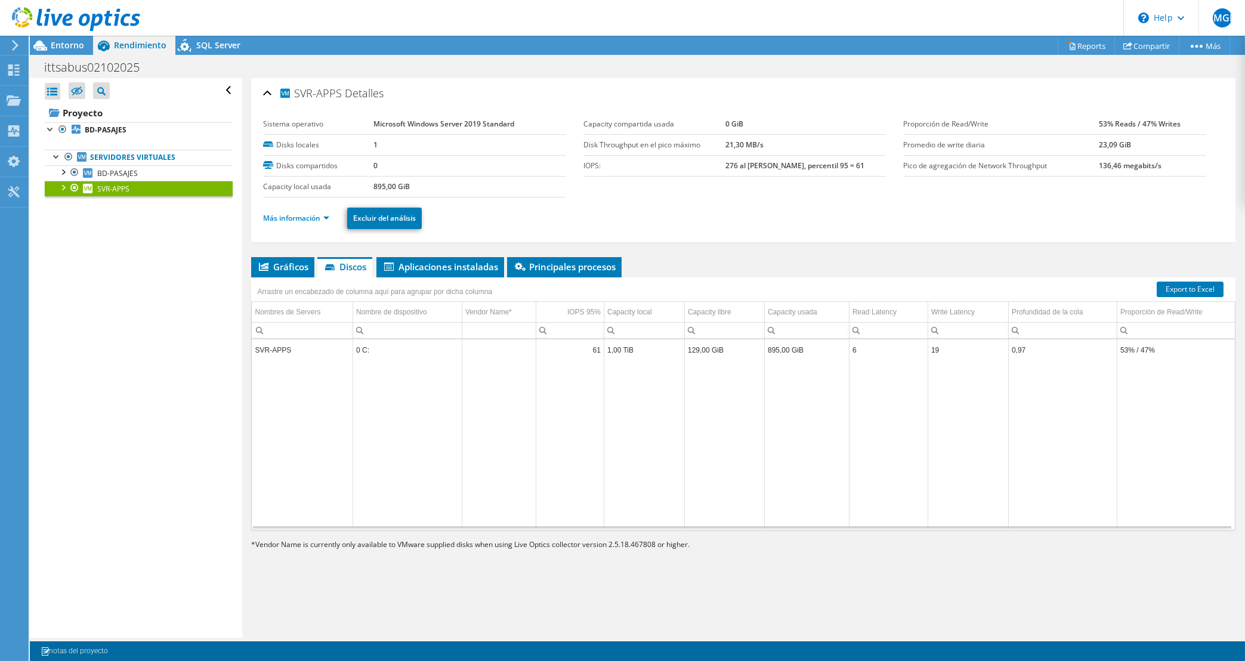
click at [446, 126] on b "Microsoft Windows Server 2019 Standard" at bounding box center [444, 124] width 141 height 10
click at [131, 174] on span "BD-PASAJES" at bounding box center [117, 173] width 41 height 10
click at [473, 126] on b "Microsoft Windows Server 2019 Standard" at bounding box center [444, 124] width 141 height 10
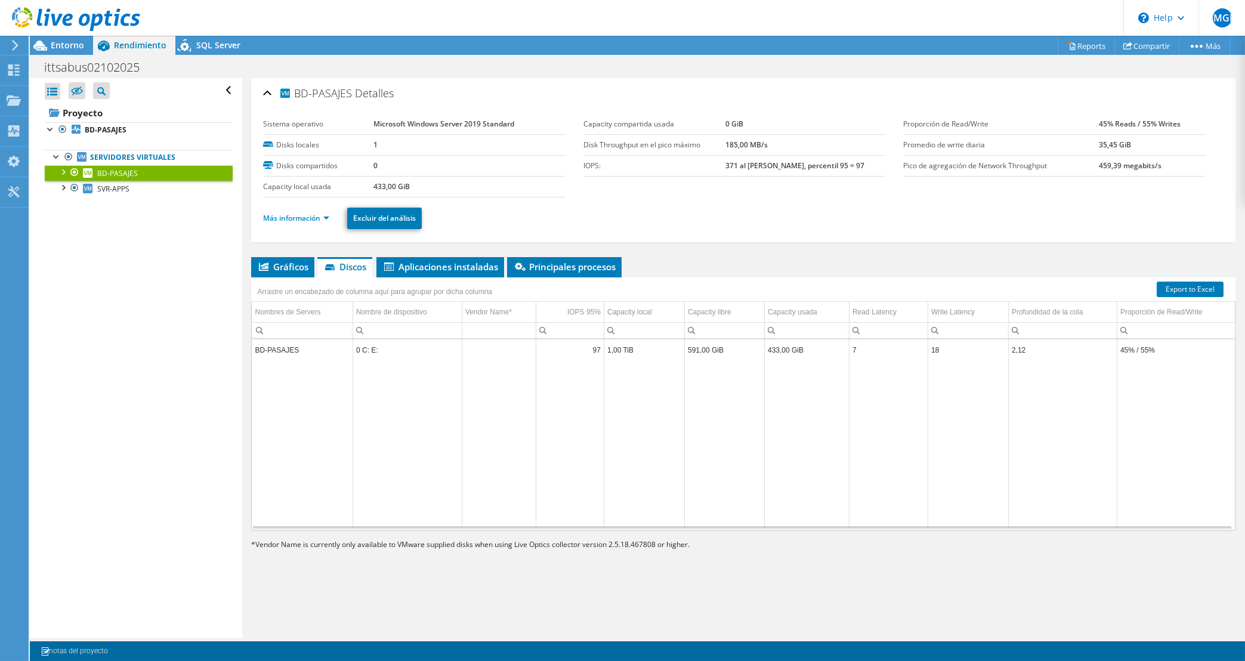
click at [473, 126] on b "Microsoft Windows Server 2019 Standard" at bounding box center [444, 124] width 141 height 10
click at [119, 190] on span "SVR-APPS" at bounding box center [113, 189] width 32 height 10
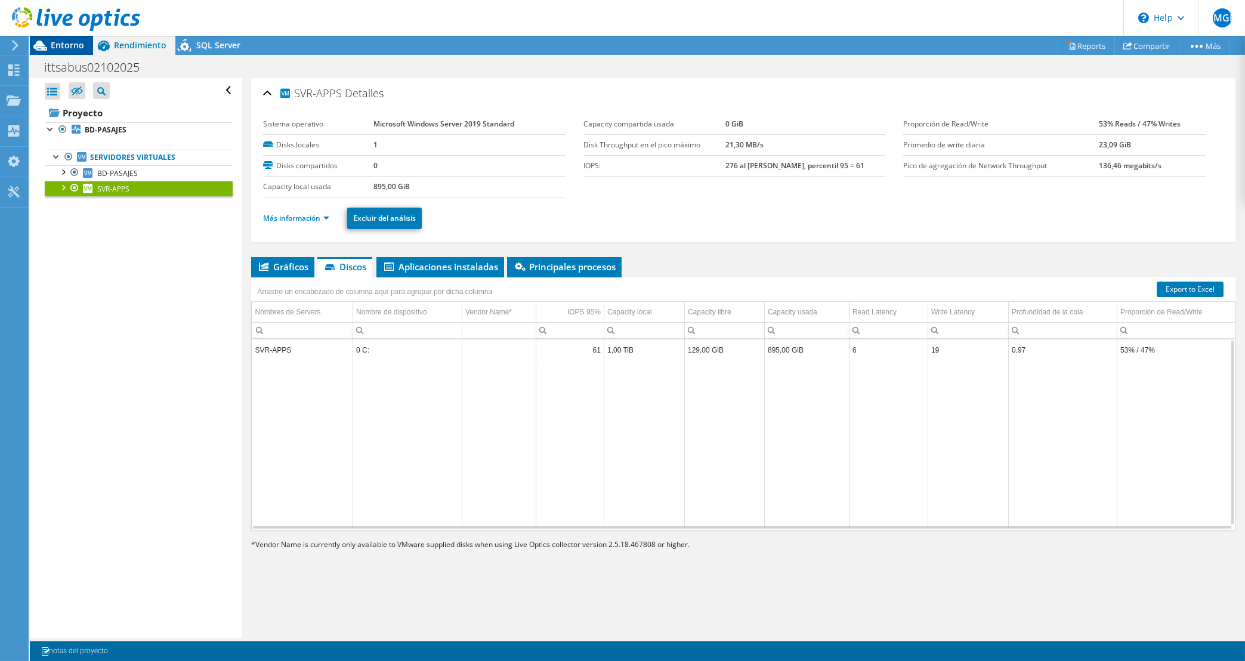
click at [81, 47] on span "Entorno" at bounding box center [67, 44] width 33 height 11
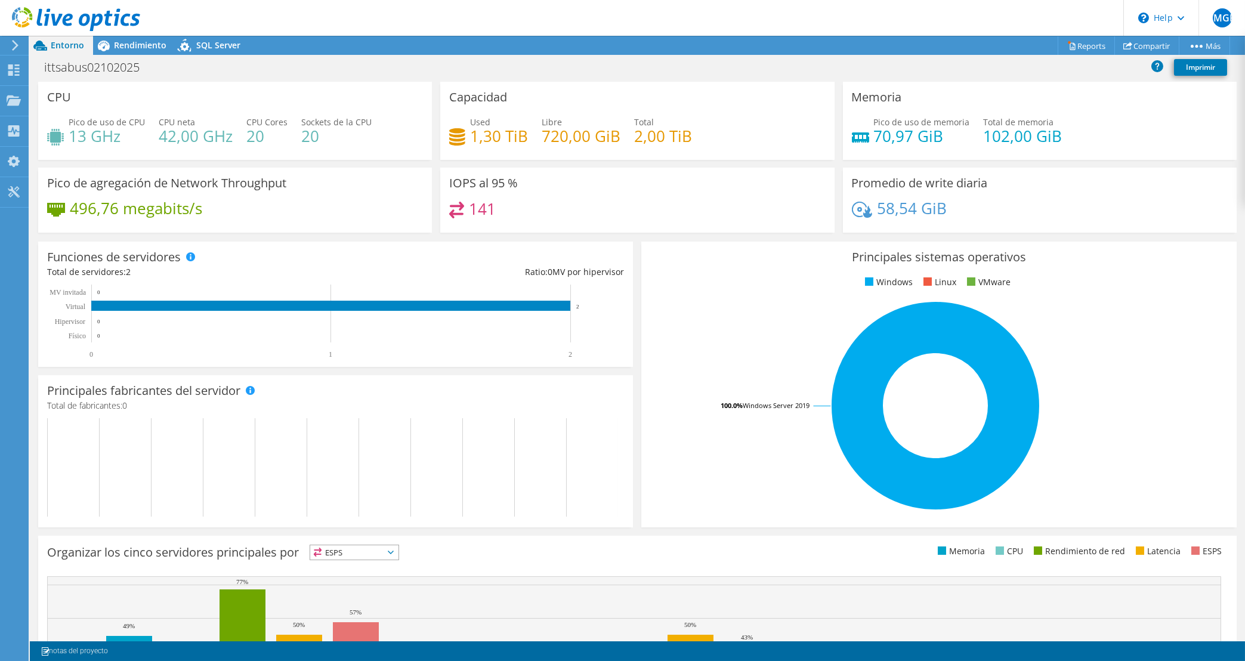
click at [707, 51] on div "Acciones de proyecto Acciones de proyecto Reports Compartir Más" at bounding box center [638, 45] width 1216 height 19
click at [1213, 11] on div "PMGH" at bounding box center [1222, 18] width 47 height 36
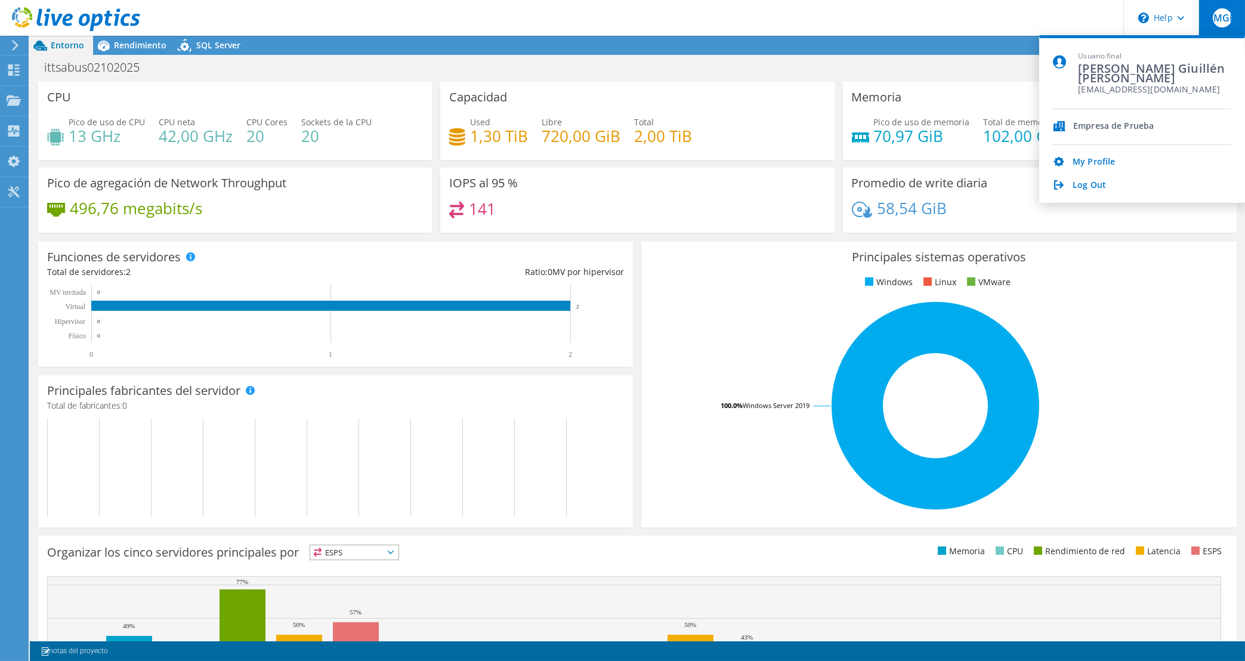
click at [975, 45] on div "Acciones de proyecto Acciones de proyecto Reports Compartir Más" at bounding box center [638, 45] width 1216 height 19
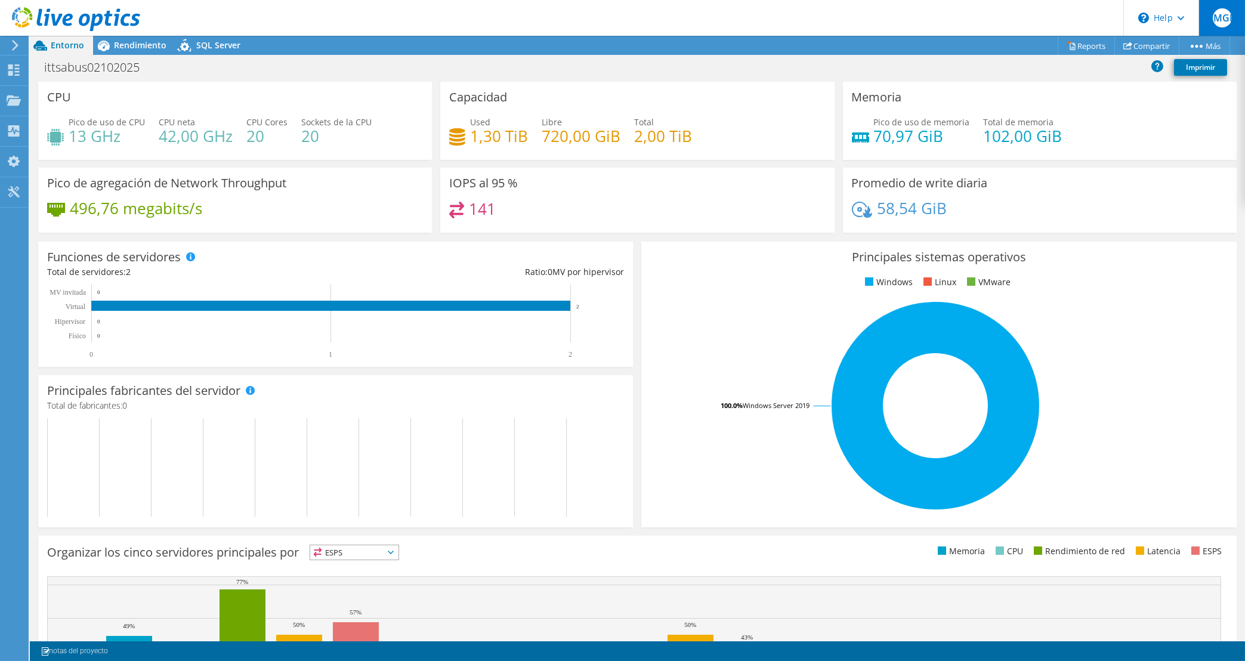
click at [1220, 18] on span "PMGH" at bounding box center [1222, 17] width 19 height 19
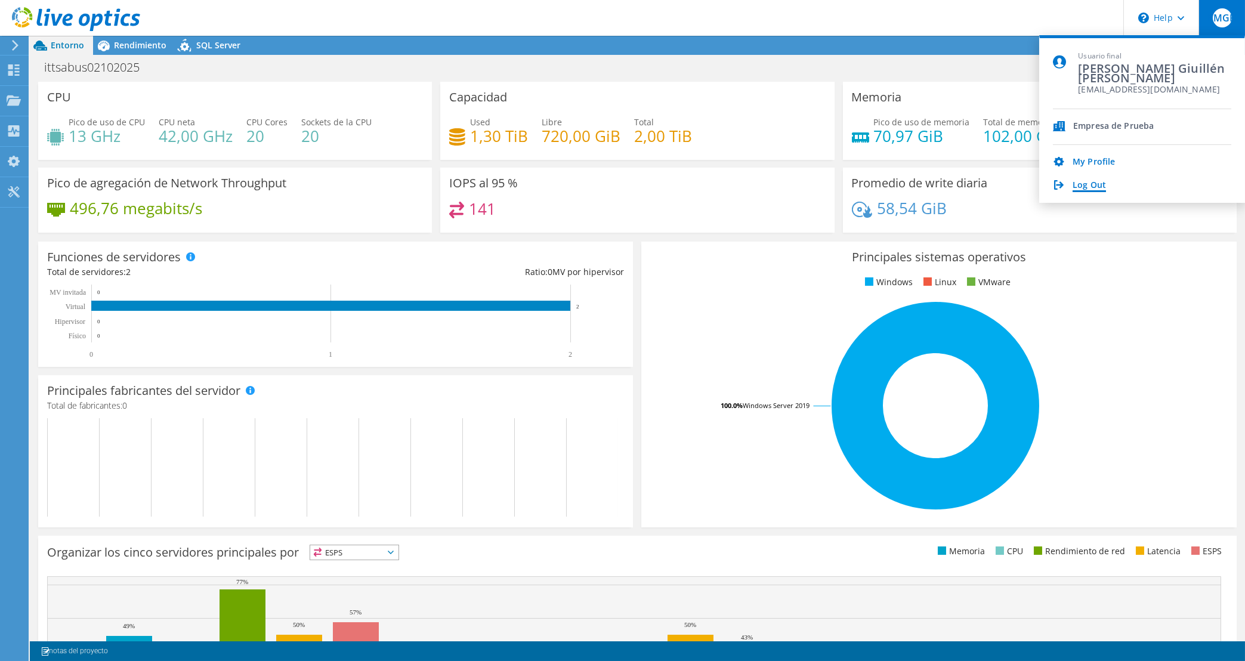
click at [1080, 184] on link "Log Out" at bounding box center [1089, 185] width 33 height 11
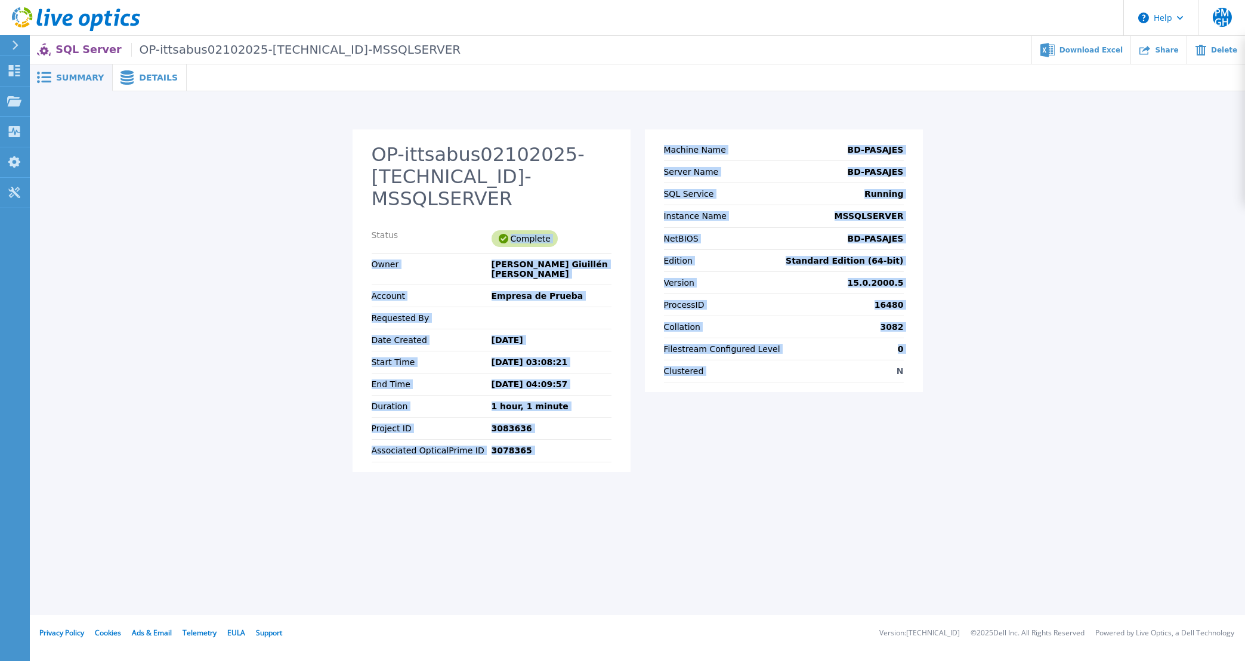
drag, startPoint x: 130, startPoint y: 76, endPoint x: 855, endPoint y: 400, distance: 793.9
click at [869, 396] on div "Summary Details OP-ittsabus02102025-10.0.13.4-MSSQLSERVER Status Complete Owner…" at bounding box center [638, 280] width 1216 height 433
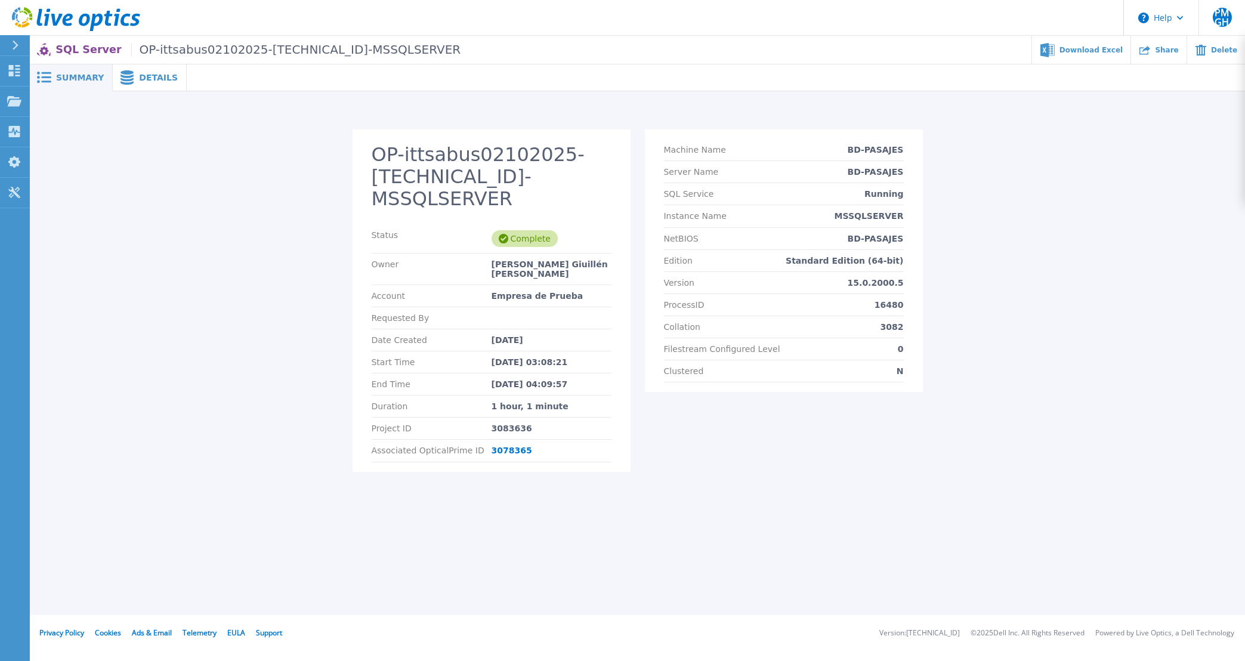
click at [840, 421] on div "Machine Name BD-PASAJES Server Name BD-PASAJES SQL Service Running Instance Nam…" at bounding box center [784, 307] width 278 height 356
click at [811, 375] on div "Clustered N" at bounding box center [784, 371] width 240 height 22
click at [149, 76] on span "Details" at bounding box center [158, 77] width 39 height 8
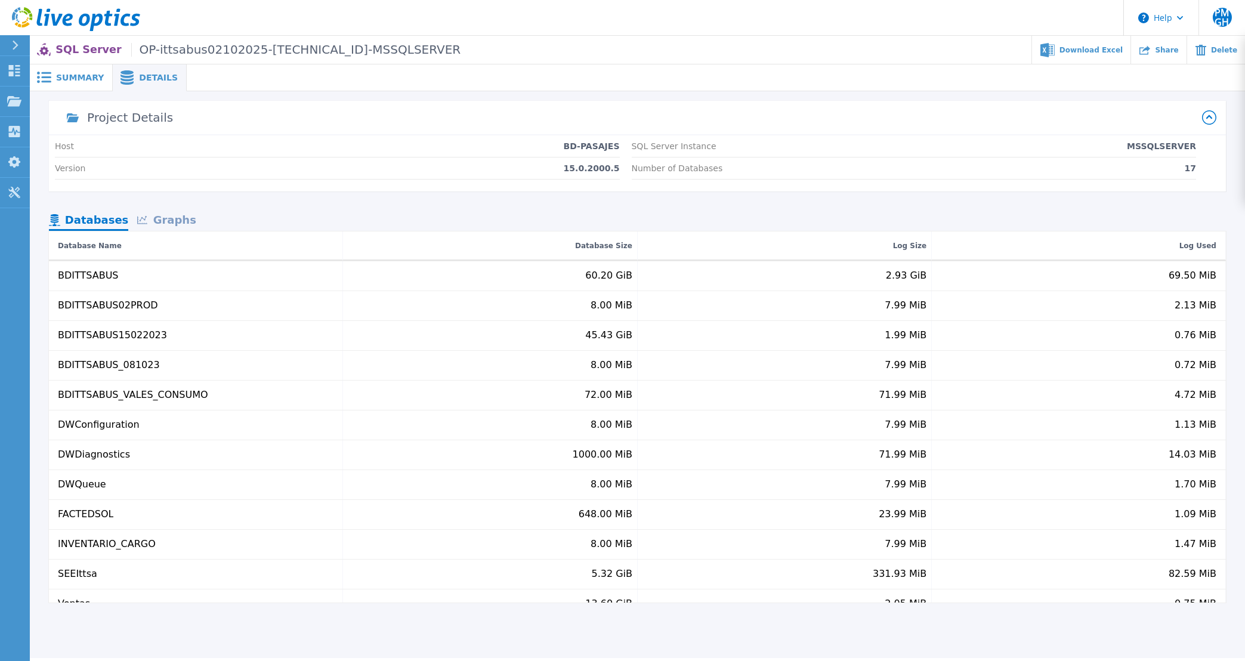
click at [592, 169] on p "15.0.2000.5" at bounding box center [592, 169] width 56 height 10
drag, startPoint x: 1190, startPoint y: 174, endPoint x: 1200, endPoint y: 172, distance: 10.3
click at [1200, 172] on div "Host BD-PASAJES Version 15.0.2000.5 SQL Server Instance MSSQLSERVER Number of D…" at bounding box center [637, 163] width 1177 height 56
click at [160, 221] on div "Graphs" at bounding box center [166, 221] width 76 height 21
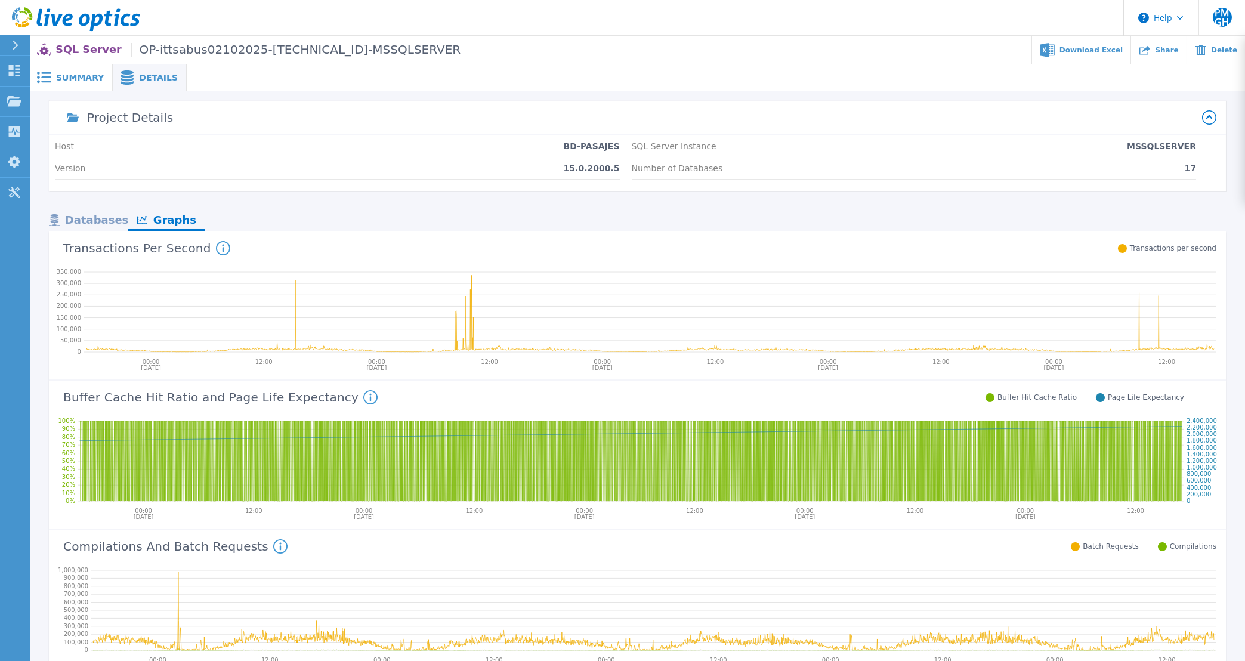
click at [684, 31] on header "Help PMGH Usuario final Pedro Miguel Giuillén Herrera pguillen@winempresas.pe E…" at bounding box center [622, 18] width 1245 height 36
click at [91, 223] on div "Databases" at bounding box center [88, 221] width 79 height 21
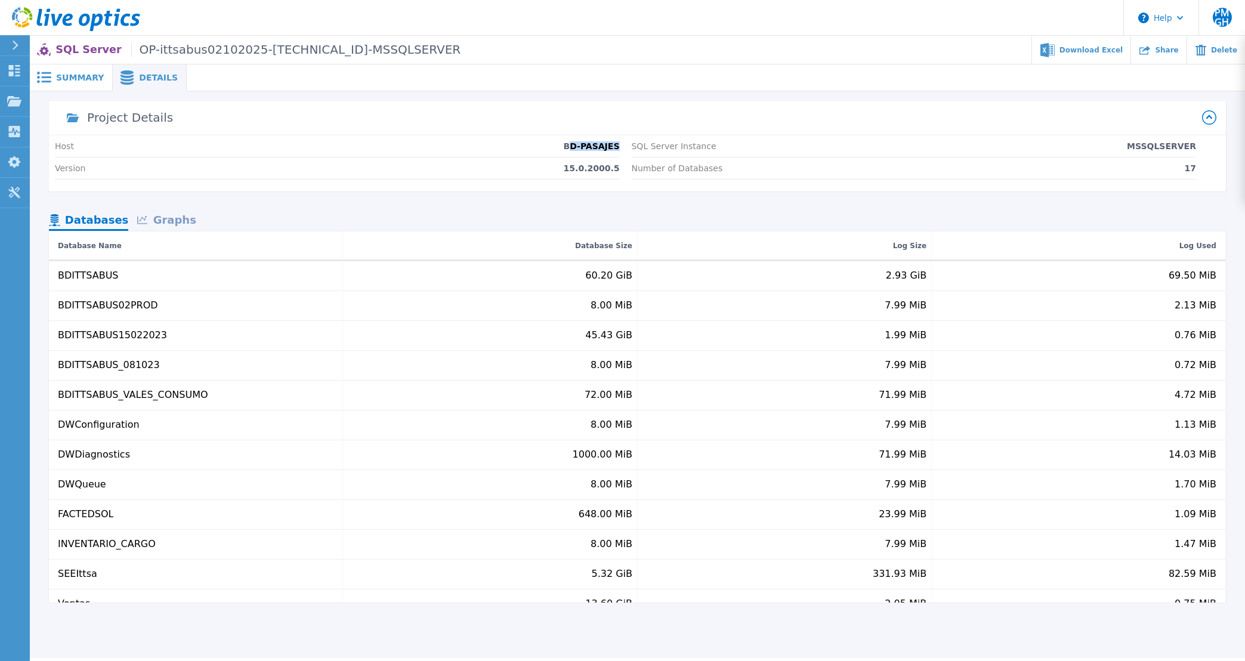
drag, startPoint x: 576, startPoint y: 150, endPoint x: 622, endPoint y: 147, distance: 46.6
click at [622, 147] on div "Host BD-PASAJES Version 15.0.2000.5 SQL Server Instance MSSQLSERVER Number of D…" at bounding box center [637, 163] width 1177 height 56
click at [90, 82] on span "Summary" at bounding box center [80, 77] width 48 height 8
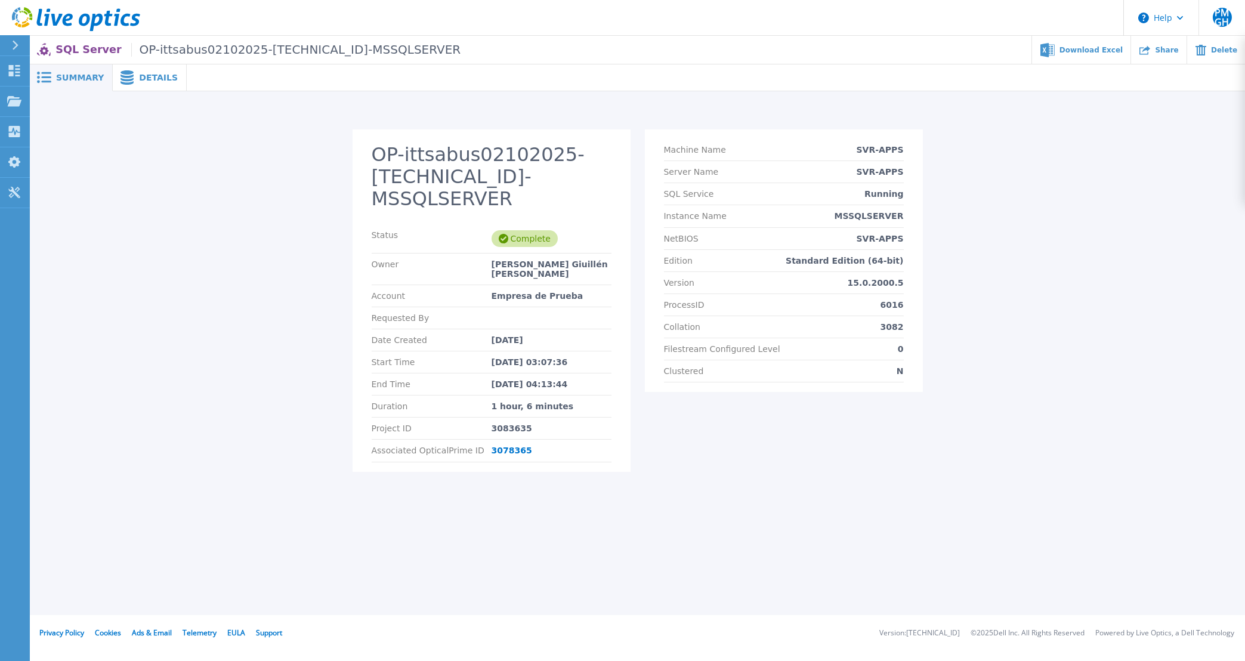
click at [153, 79] on span "Details" at bounding box center [158, 77] width 39 height 8
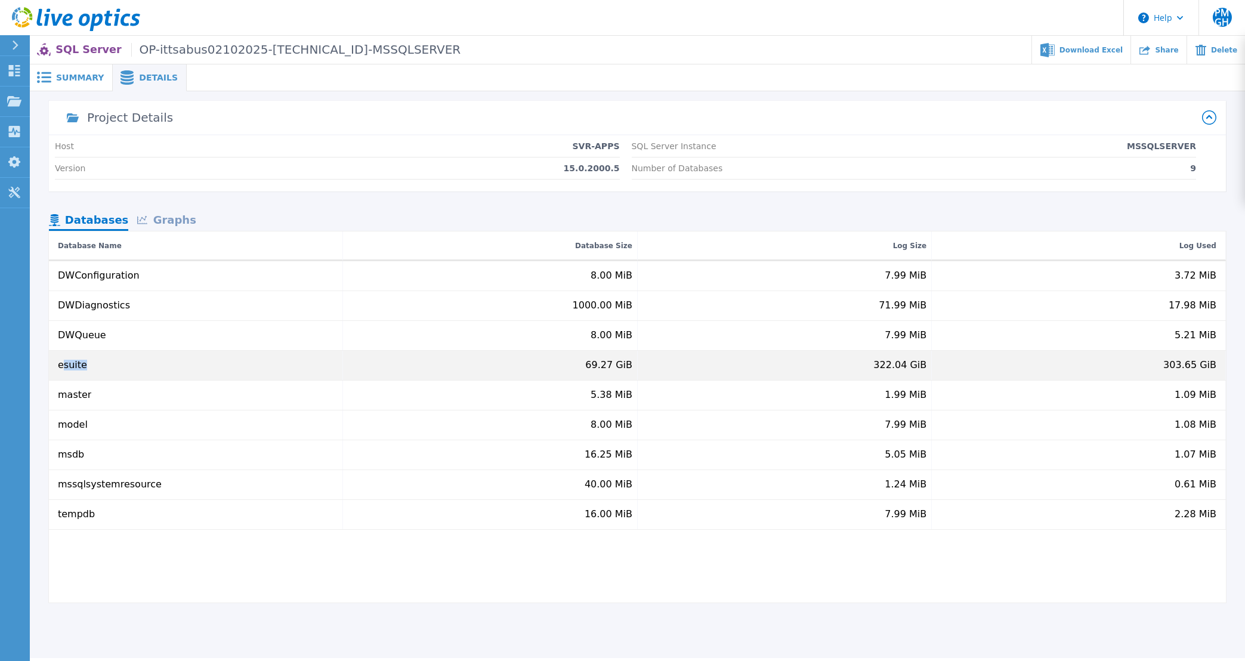
drag, startPoint x: 63, startPoint y: 370, endPoint x: 280, endPoint y: 367, distance: 216.6
click at [87, 367] on div "esuite" at bounding box center [72, 365] width 29 height 11
drag, startPoint x: 597, startPoint y: 373, endPoint x: 634, endPoint y: 371, distance: 37.1
click at [634, 371] on div "69.27 GiB" at bounding box center [490, 365] width 294 height 29
drag, startPoint x: 884, startPoint y: 369, endPoint x: 935, endPoint y: 359, distance: 51.8
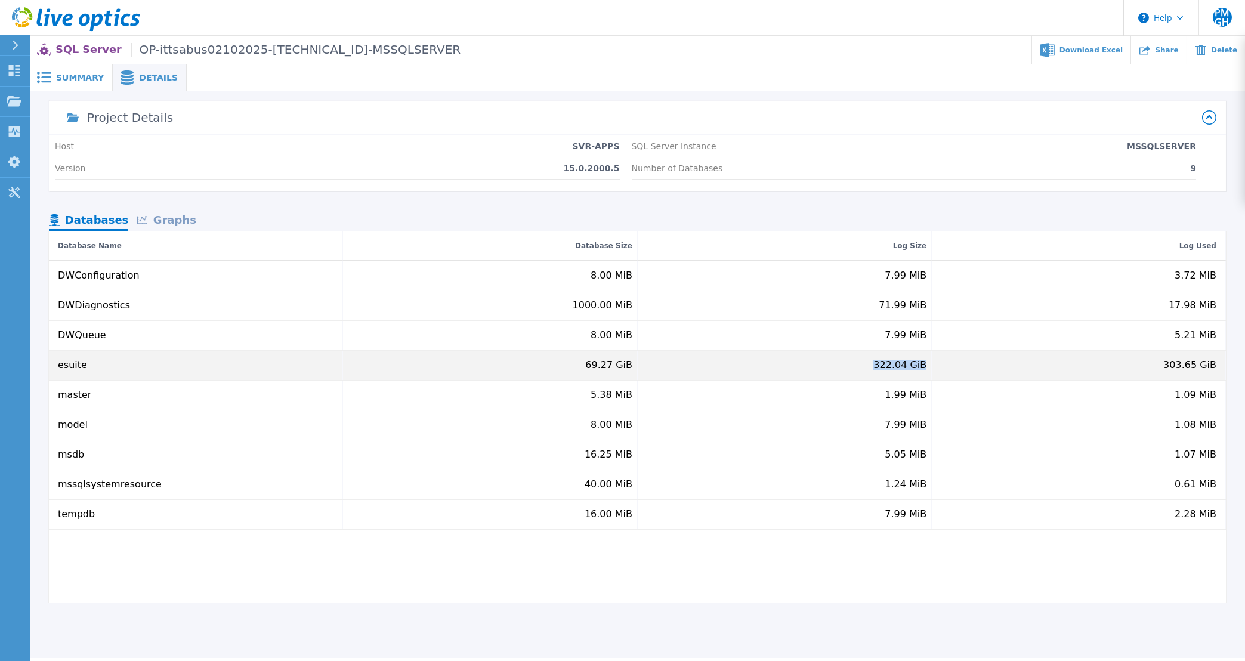
click at [927, 360] on div "322.04 GiB" at bounding box center [900, 365] width 53 height 11
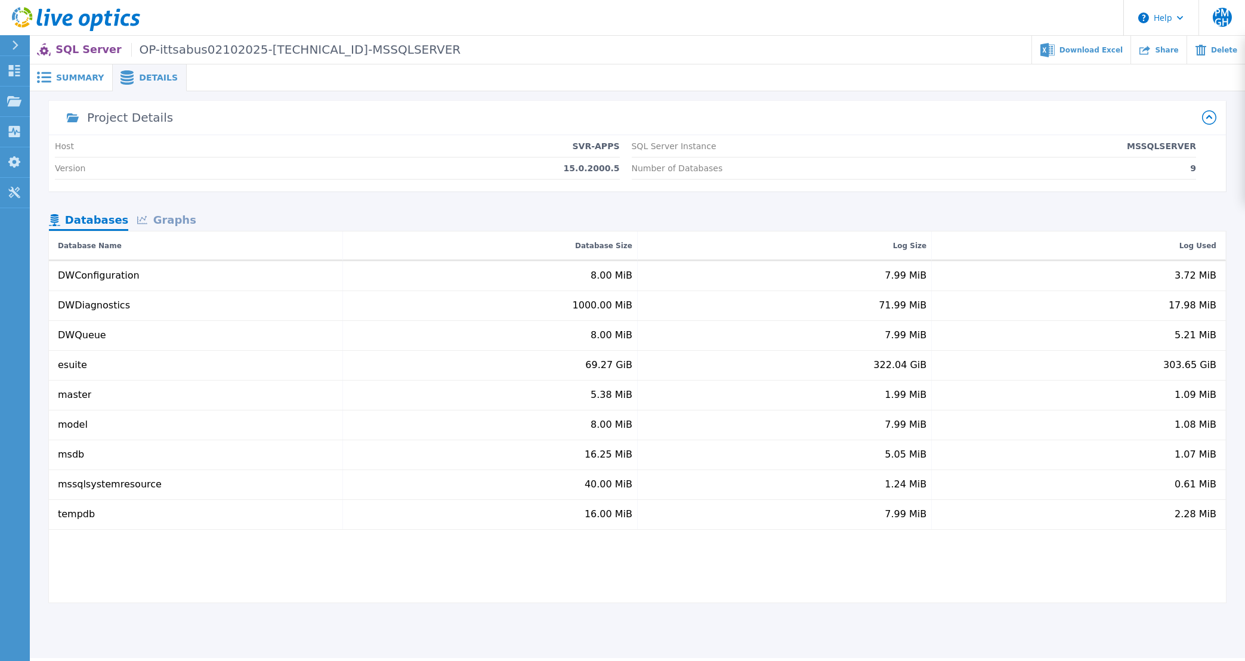
click at [61, 87] on div "Summary" at bounding box center [71, 77] width 83 height 27
